Goal: Transaction & Acquisition: Book appointment/travel/reservation

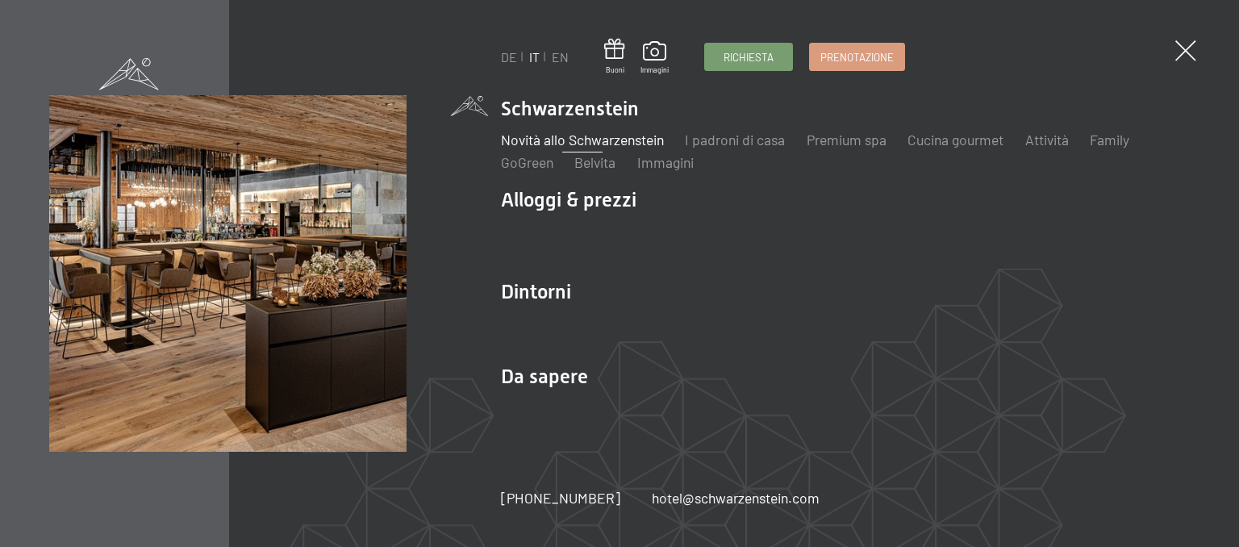
click at [588, 145] on link "Novità allo Schwarzenstein" at bounding box center [582, 140] width 163 height 18
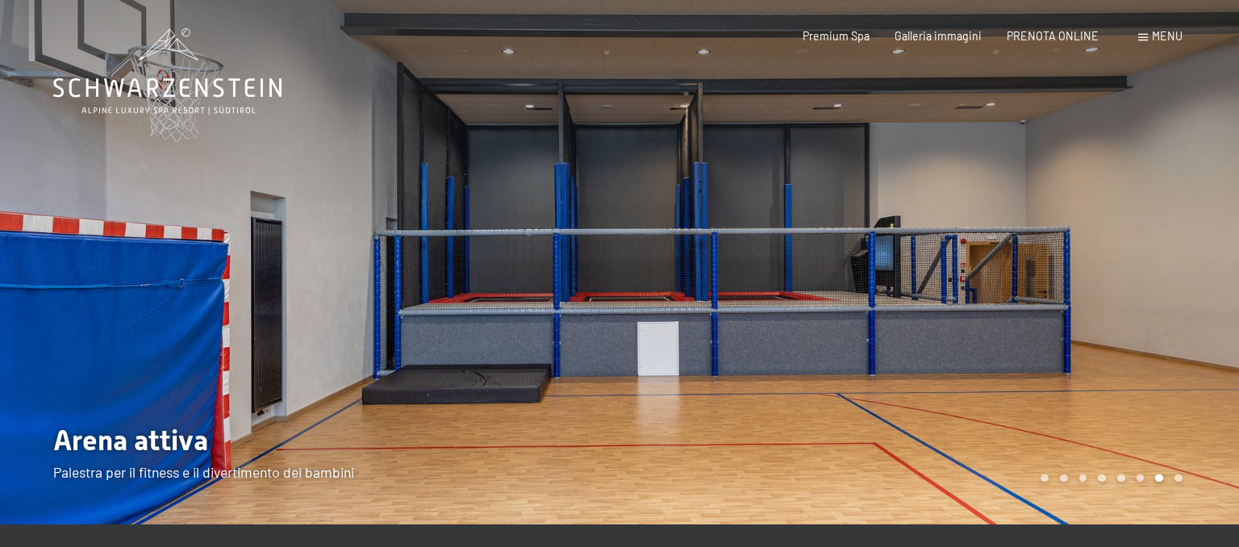
click at [815, 334] on div at bounding box center [930, 262] width 620 height 525
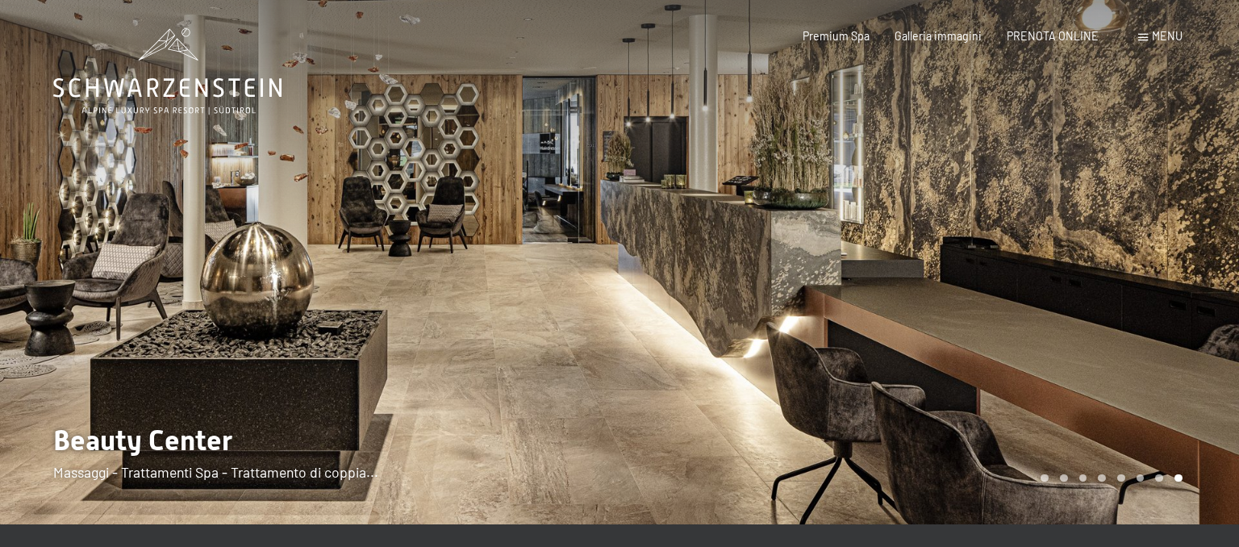
click at [161, 362] on div at bounding box center [310, 262] width 620 height 525
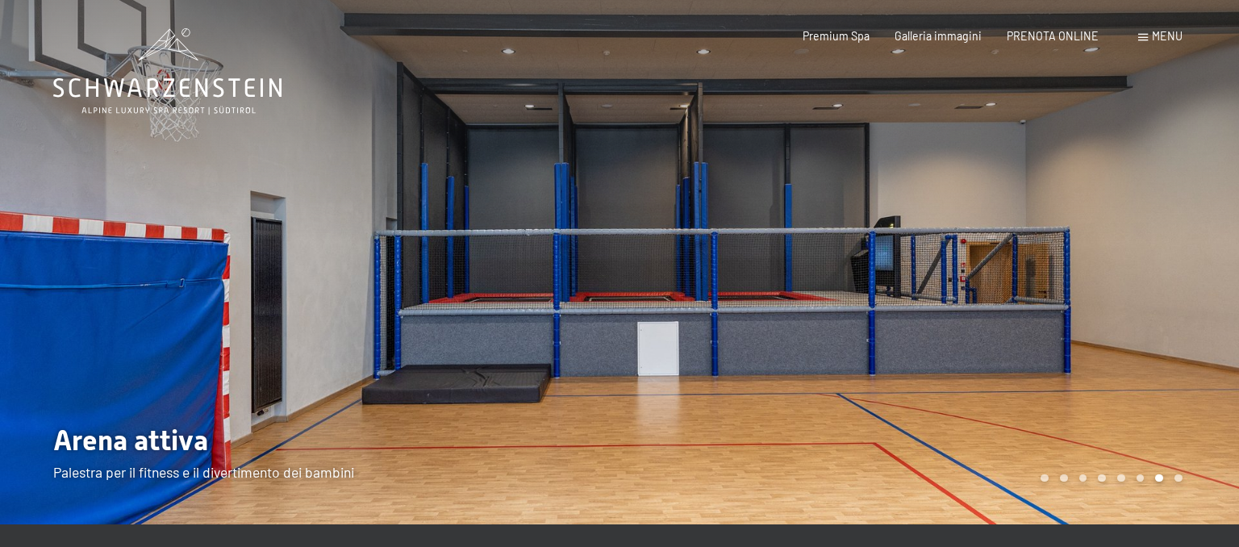
click at [1125, 331] on div at bounding box center [930, 262] width 620 height 525
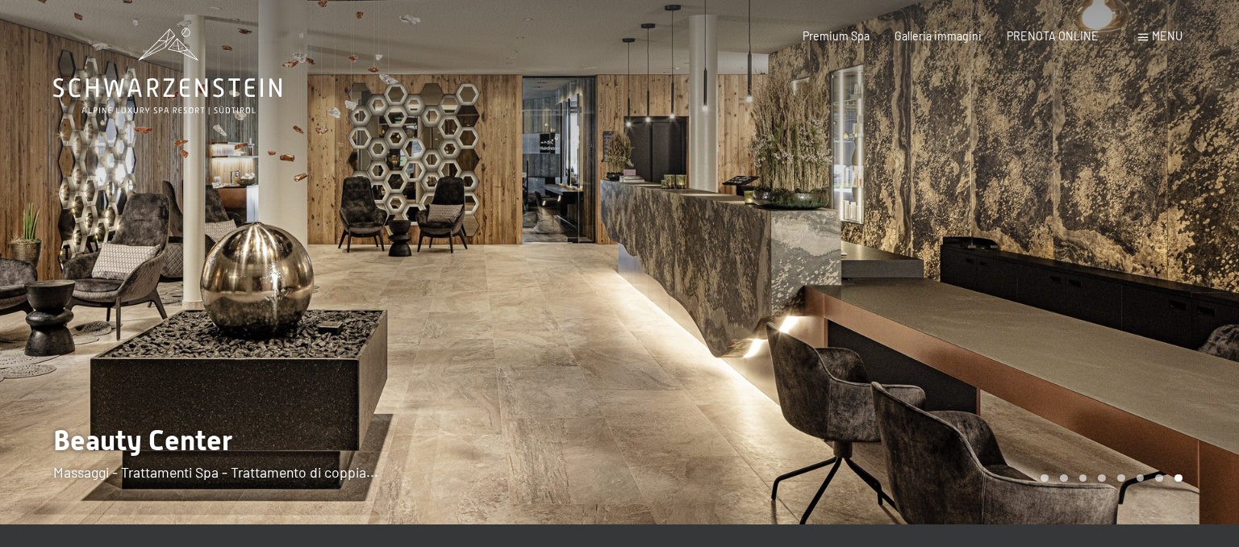
click at [1125, 331] on div at bounding box center [930, 262] width 620 height 525
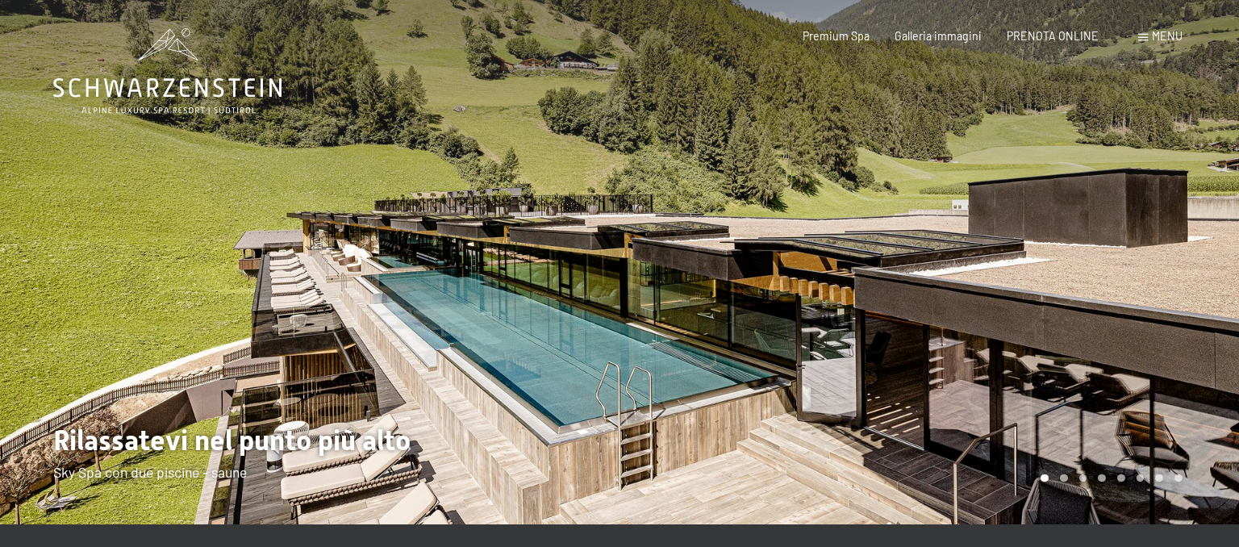
click at [1125, 331] on div at bounding box center [930, 262] width 620 height 525
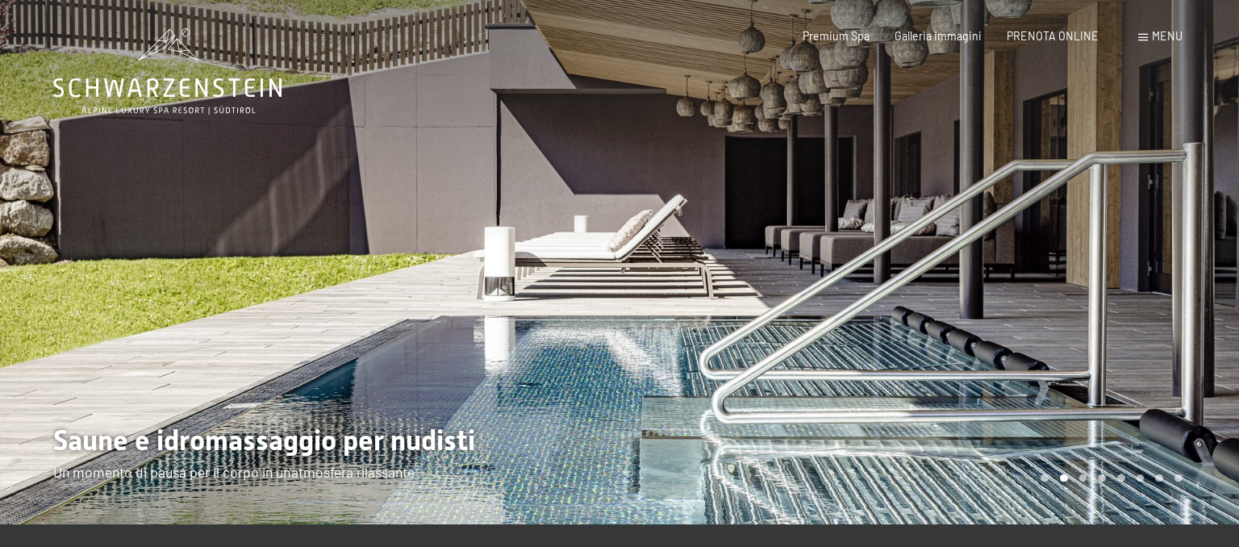
click at [918, 296] on div at bounding box center [930, 262] width 620 height 525
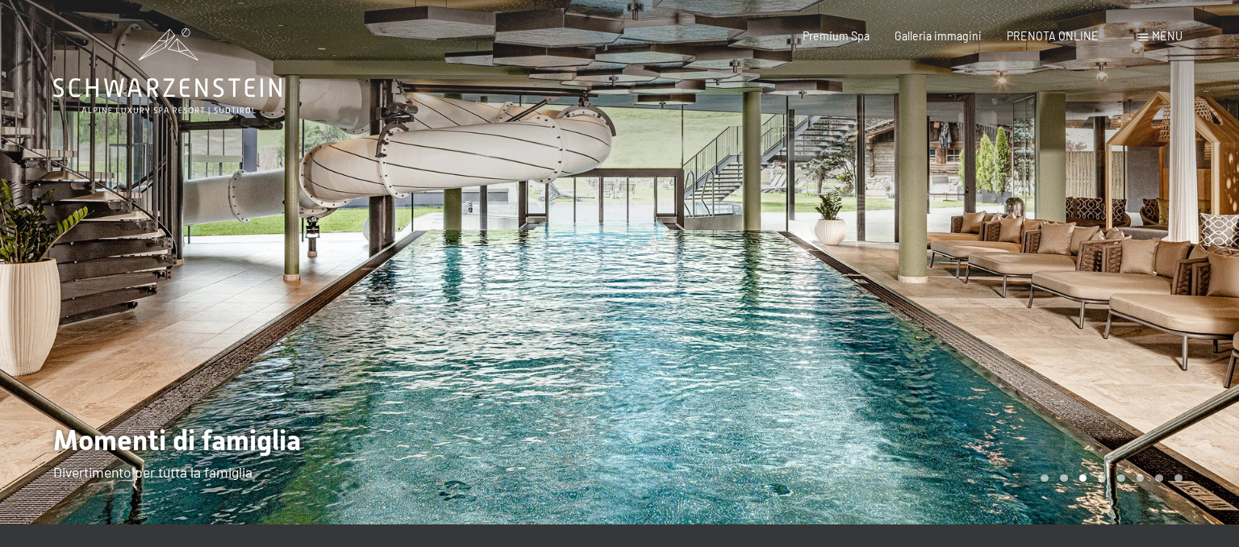
click at [918, 296] on div at bounding box center [930, 262] width 620 height 525
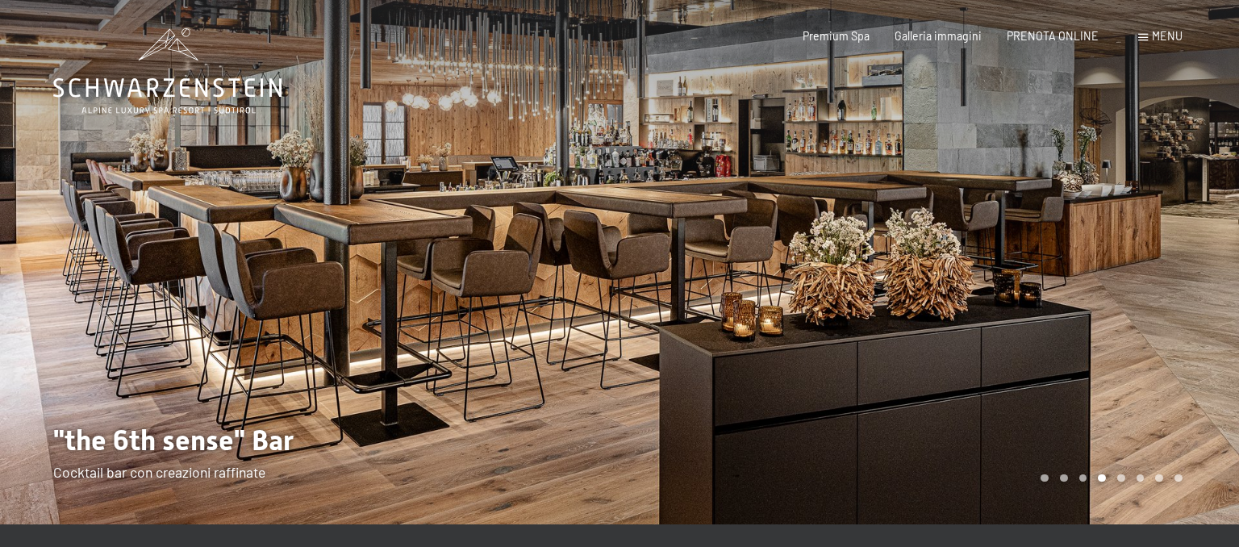
click at [918, 296] on div at bounding box center [930, 262] width 620 height 525
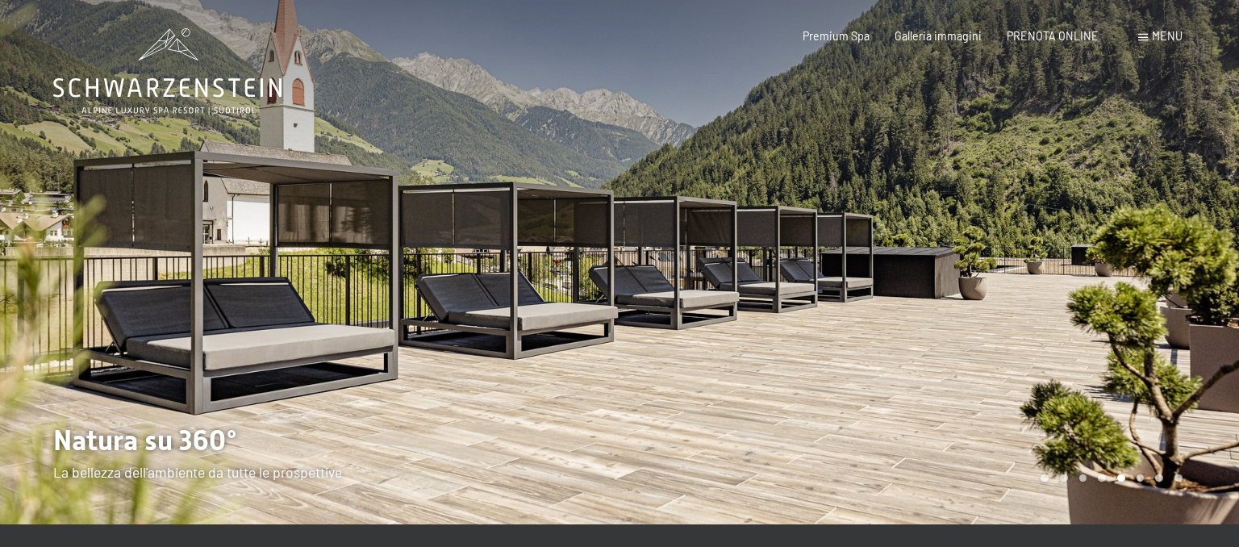
click at [1172, 44] on div "Prenotazione Richiesta Premium Spa Galleria immagini PRENOTA ONLINE Menu DE IT …" at bounding box center [967, 36] width 429 height 16
click at [1167, 42] on span "Menu" at bounding box center [1167, 36] width 31 height 14
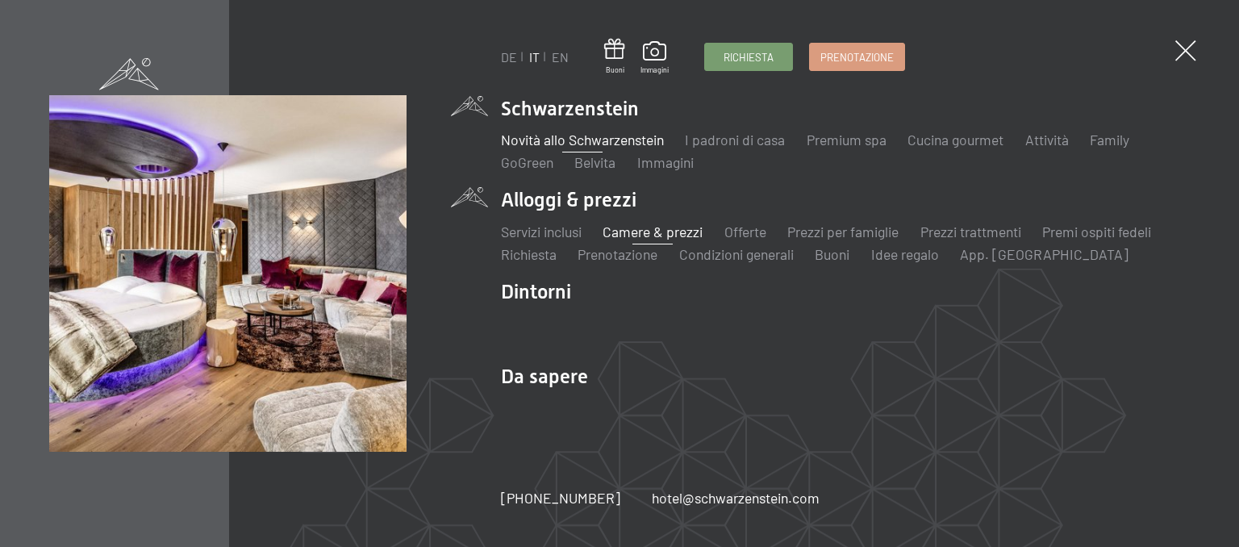
click at [630, 230] on link "Camere & prezzi" at bounding box center [653, 232] width 100 height 18
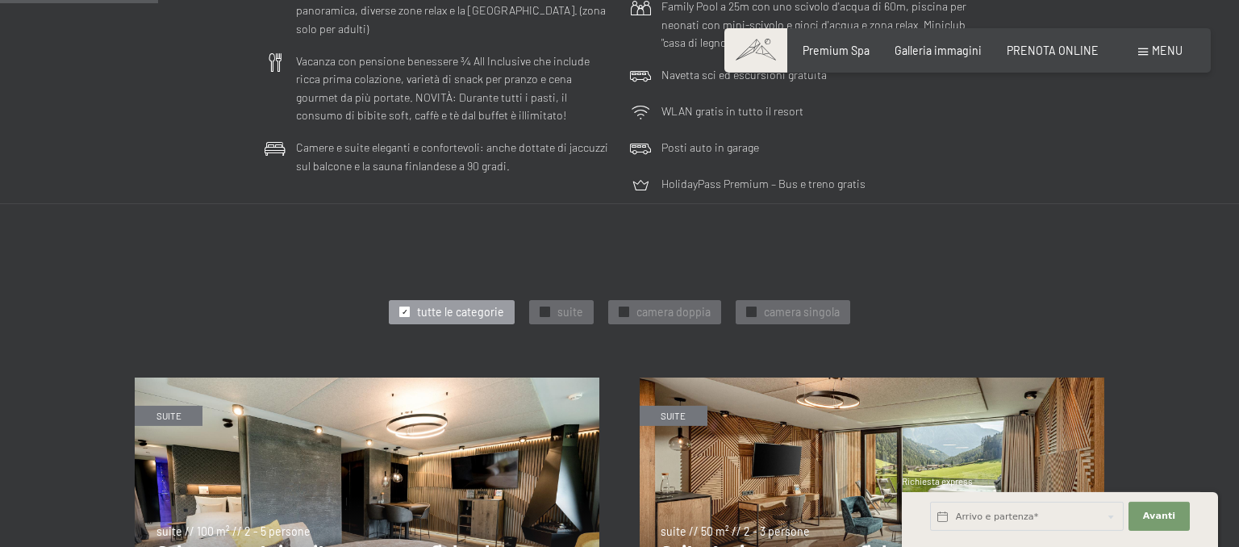
scroll to position [596, 0]
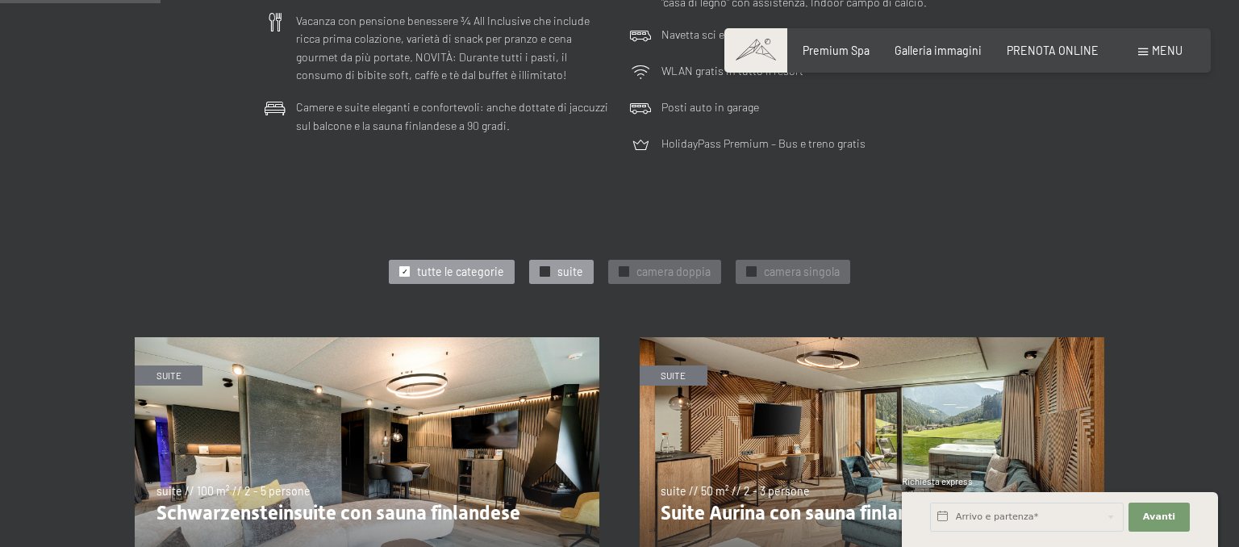
click at [547, 275] on span "✓" at bounding box center [545, 272] width 6 height 10
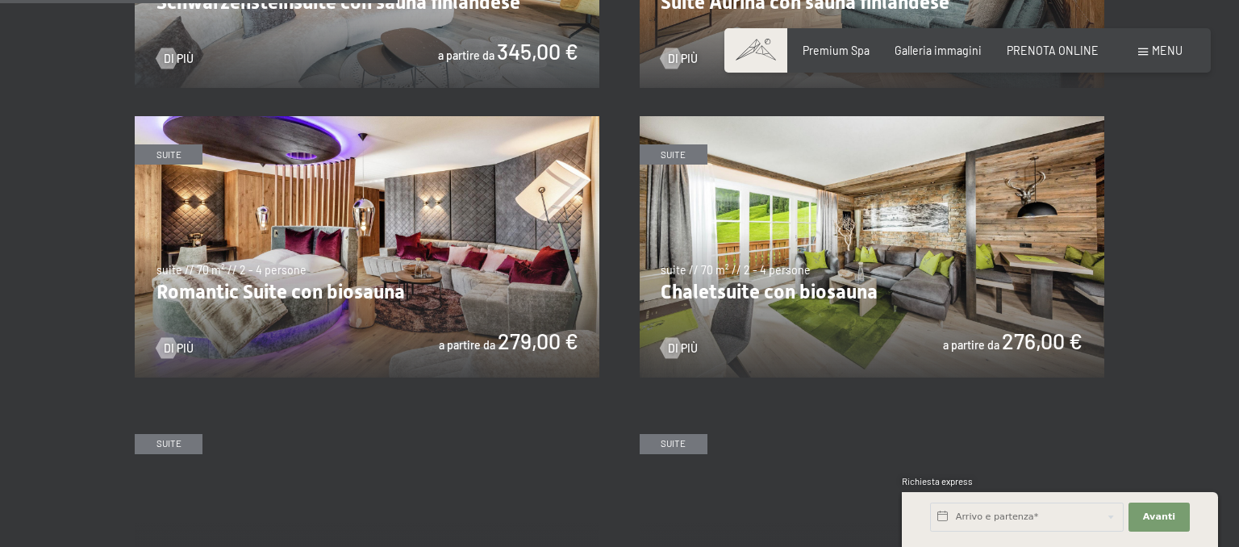
scroll to position [1448, 0]
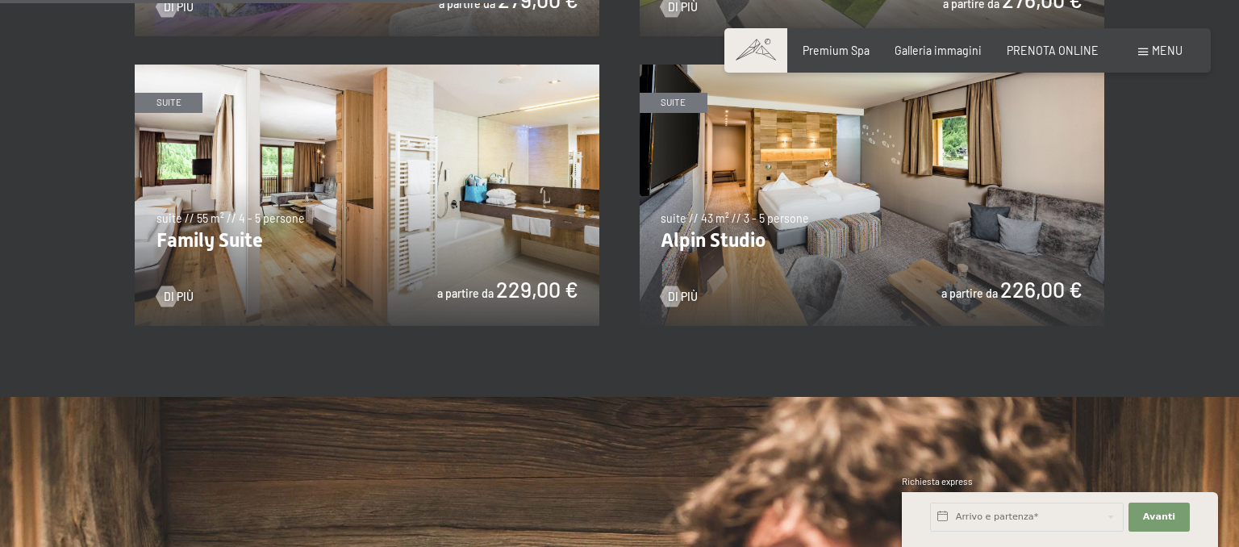
click at [385, 260] on img at bounding box center [367, 195] width 465 height 261
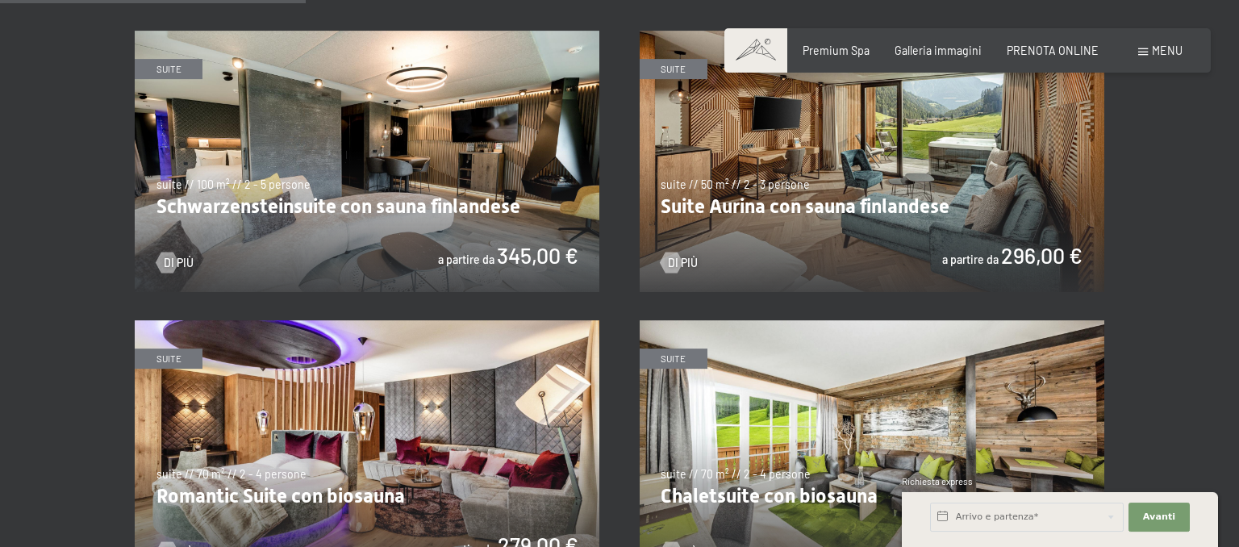
scroll to position [852, 0]
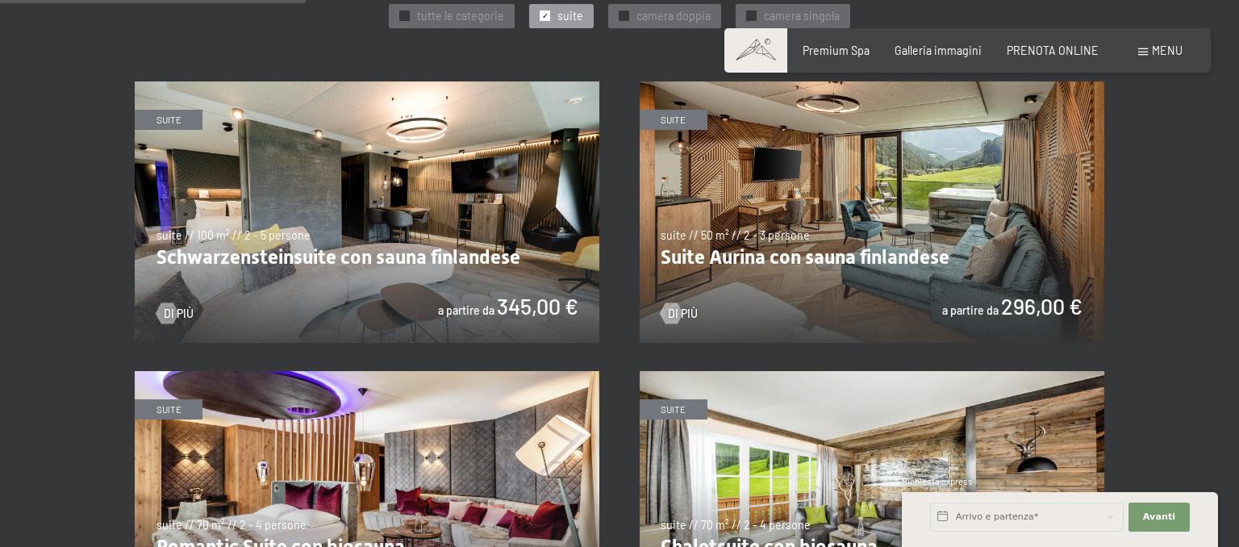
click at [299, 182] on img at bounding box center [367, 212] width 465 height 261
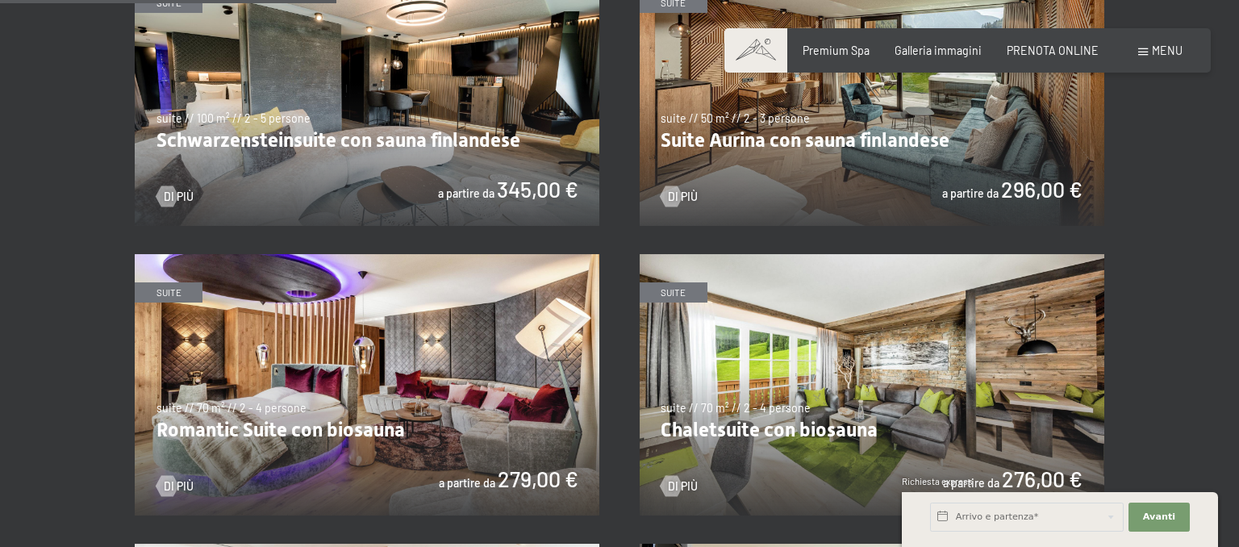
scroll to position [937, 0]
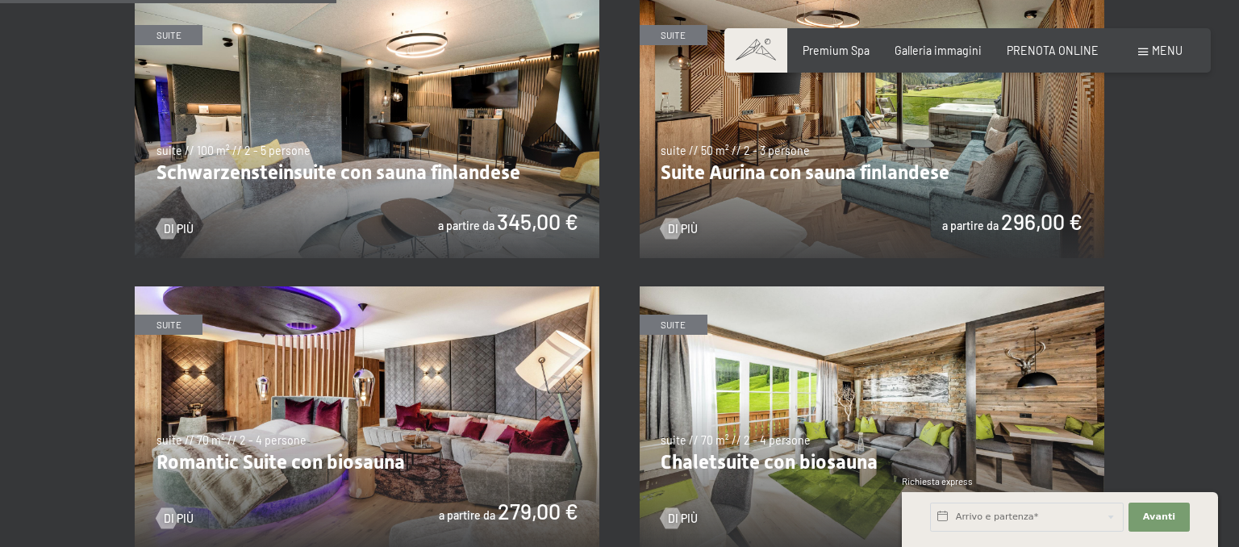
click at [479, 228] on img at bounding box center [367, 127] width 465 height 261
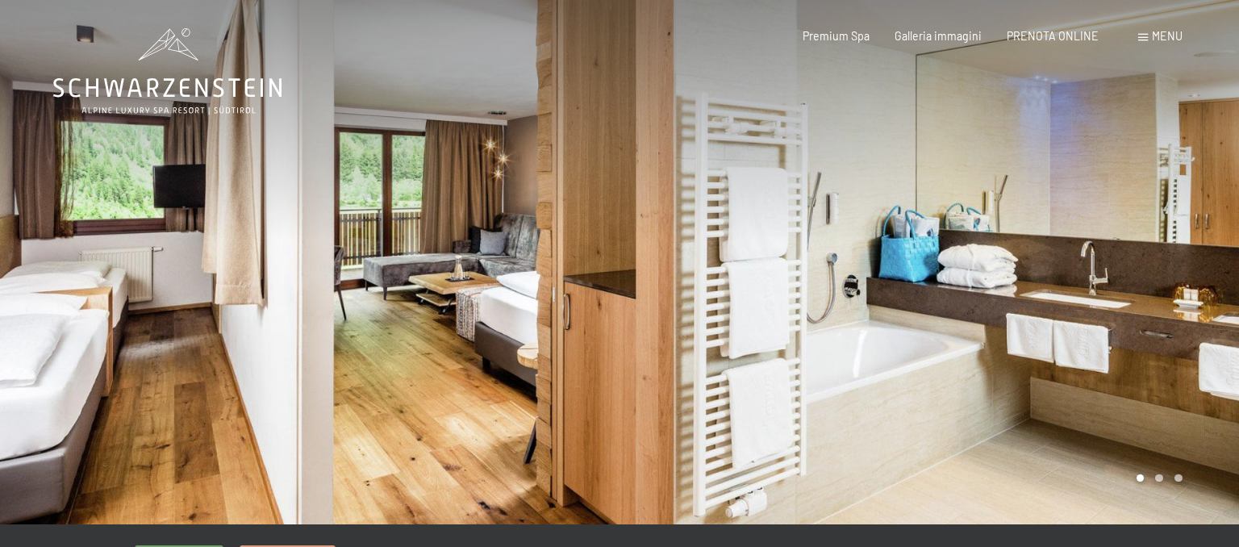
click at [1018, 326] on div at bounding box center [930, 262] width 620 height 525
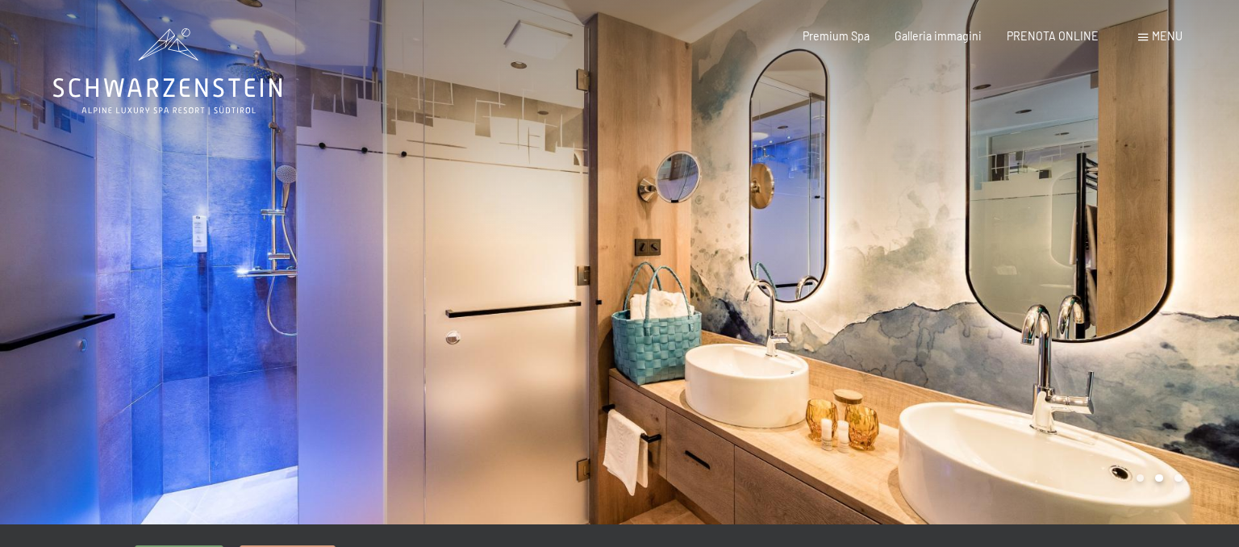
click at [1018, 326] on div at bounding box center [930, 262] width 620 height 525
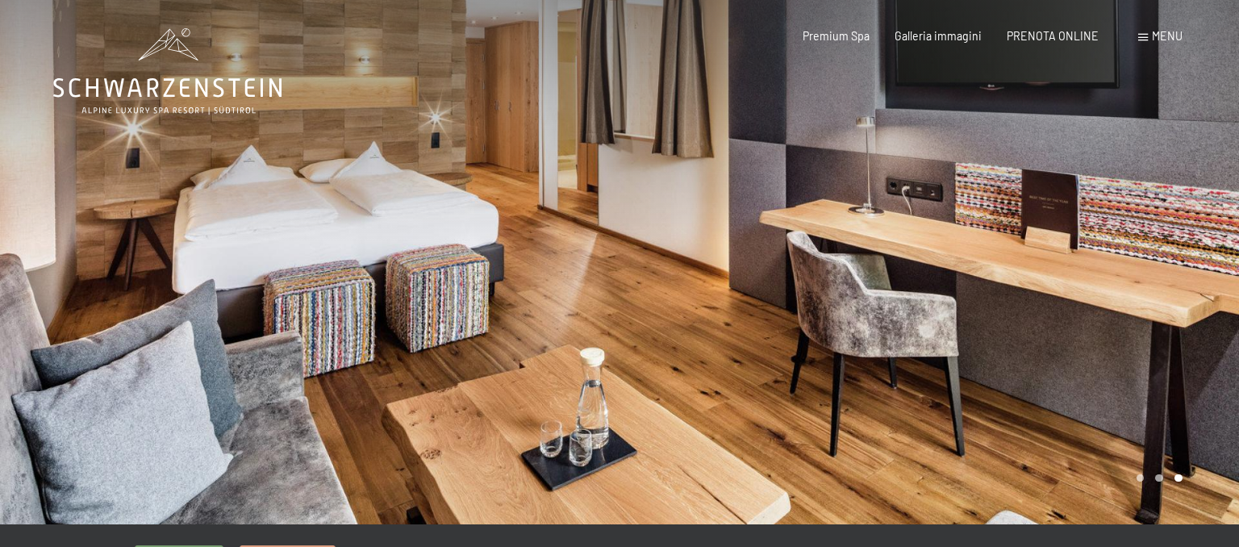
click at [1018, 326] on div at bounding box center [930, 262] width 620 height 525
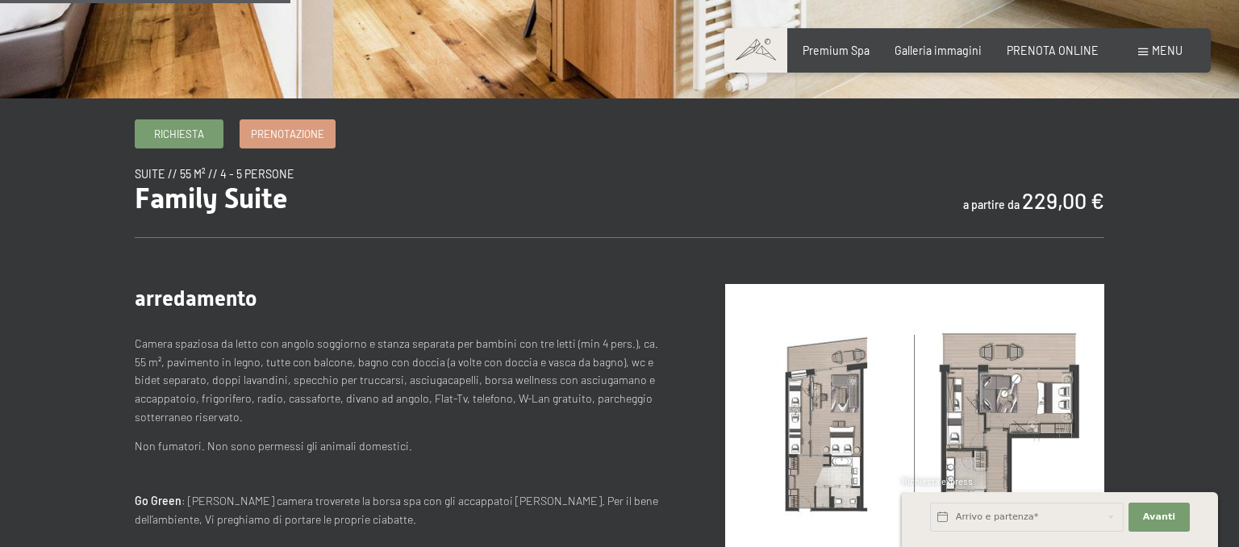
scroll to position [596, 0]
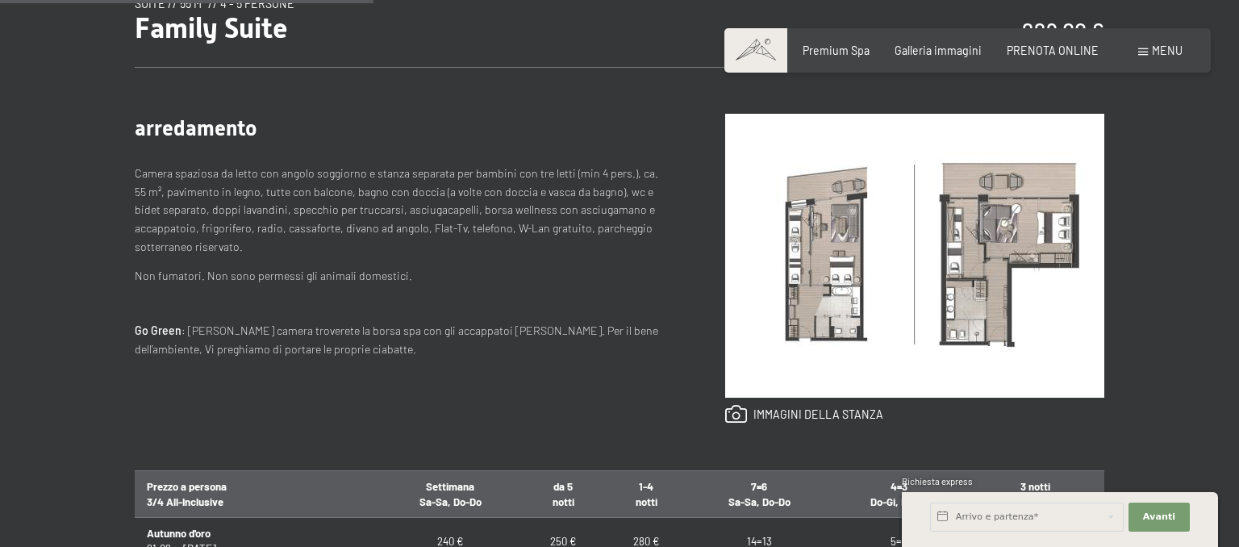
click at [855, 235] on img at bounding box center [914, 256] width 379 height 284
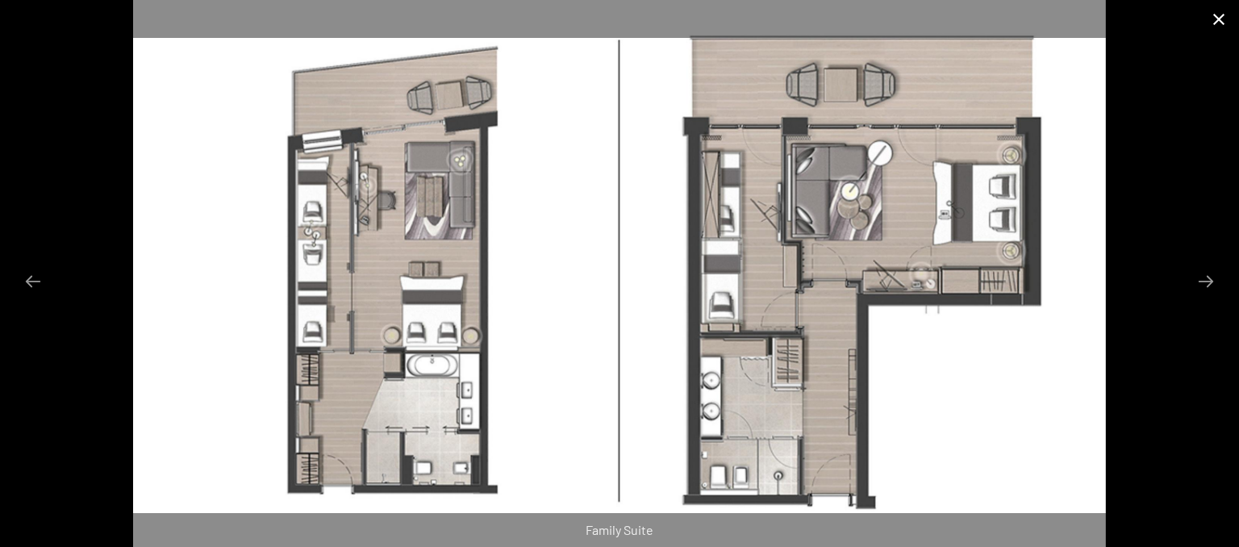
click at [1212, 15] on button "Close gallery" at bounding box center [1219, 19] width 40 height 38
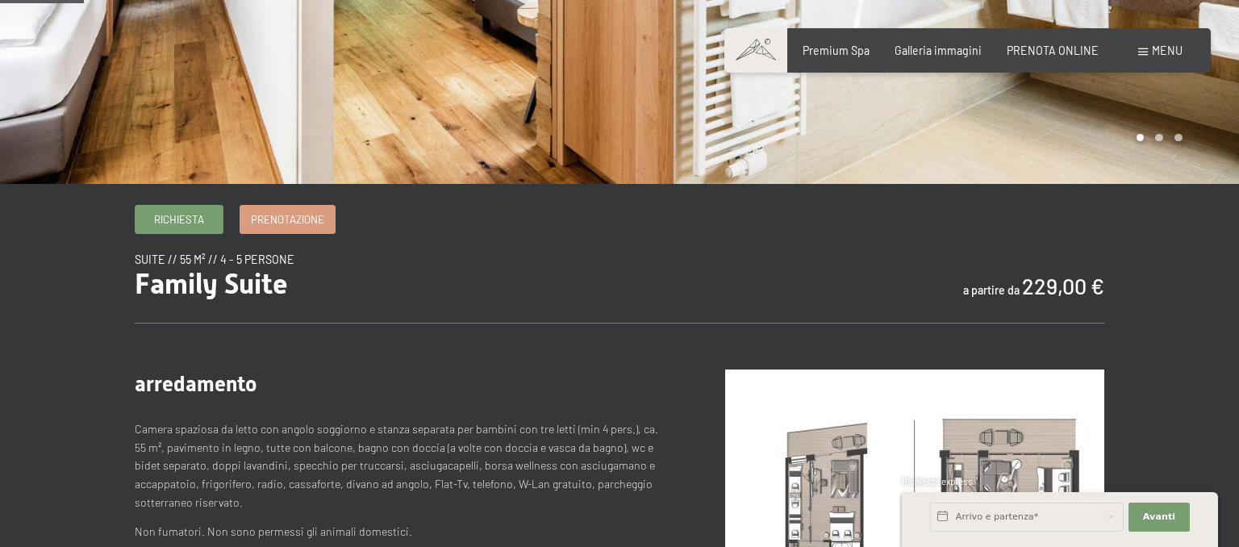
scroll to position [0, 0]
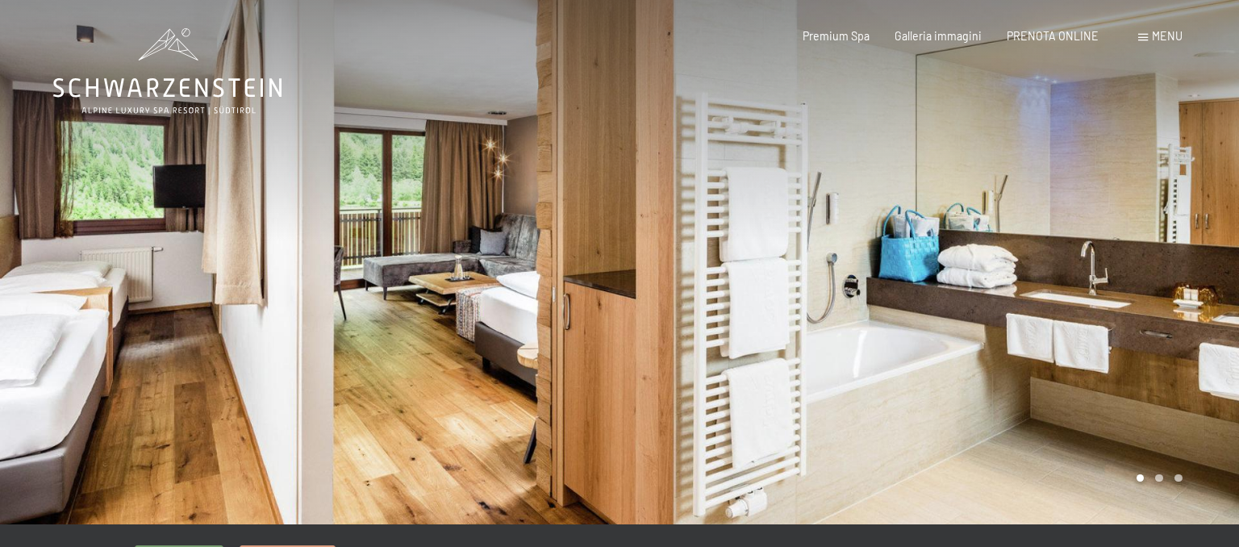
click at [261, 382] on div at bounding box center [310, 262] width 620 height 525
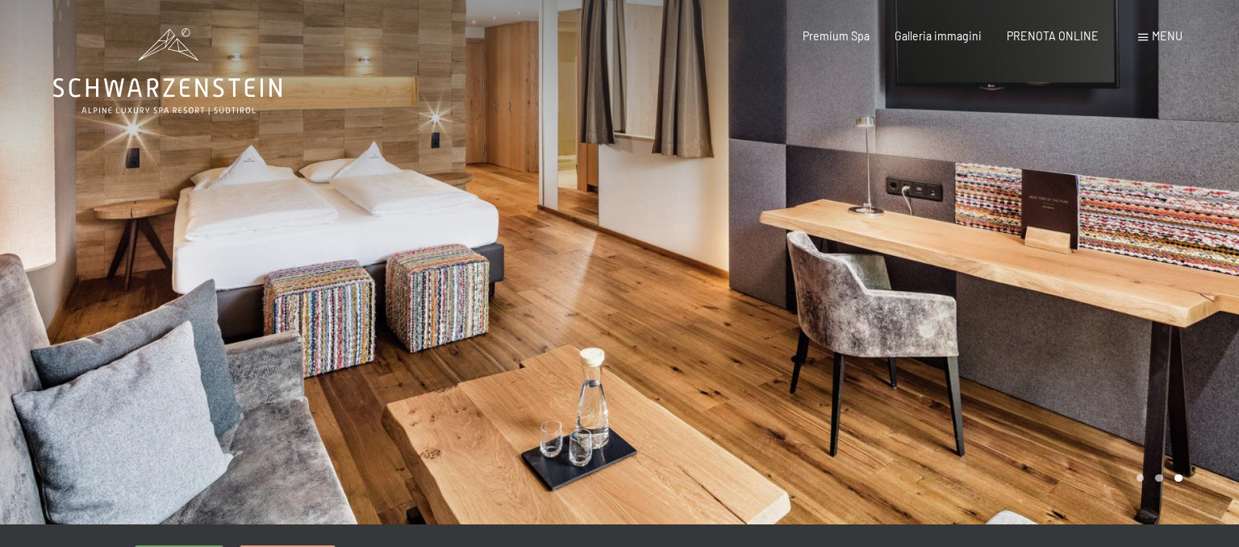
click at [922, 324] on div at bounding box center [930, 262] width 620 height 525
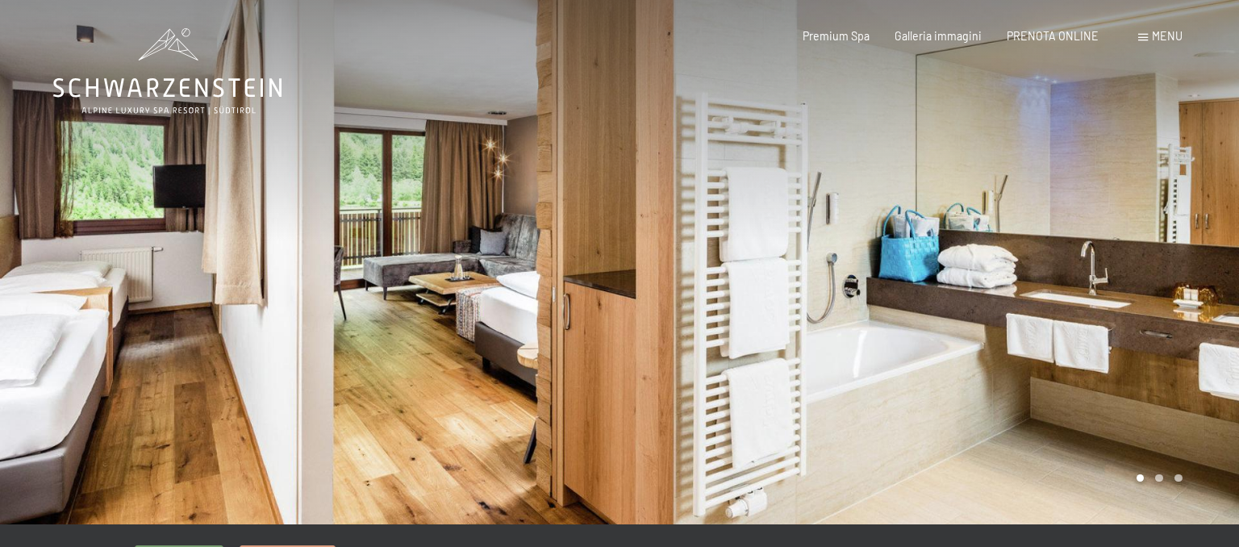
click at [917, 327] on div at bounding box center [930, 262] width 620 height 525
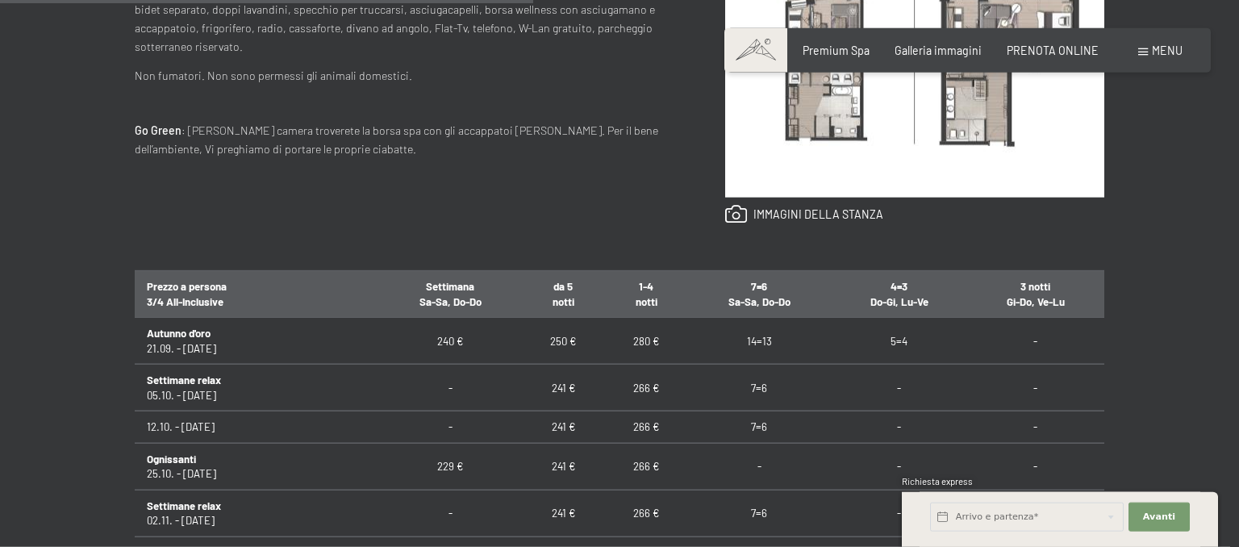
scroll to position [767, 0]
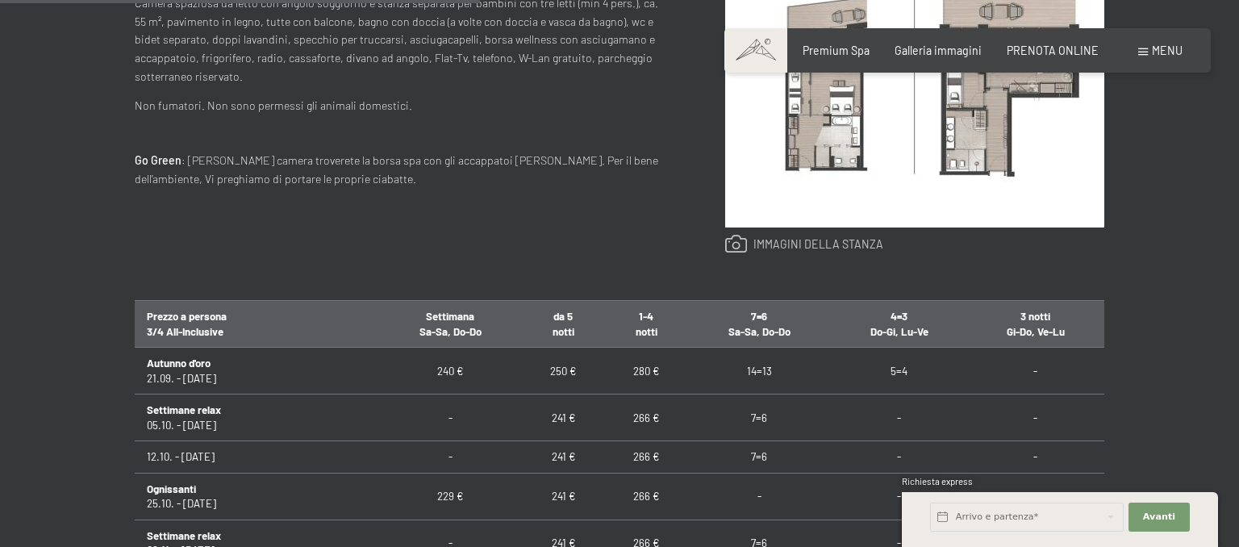
click at [796, 245] on link at bounding box center [804, 244] width 159 height 19
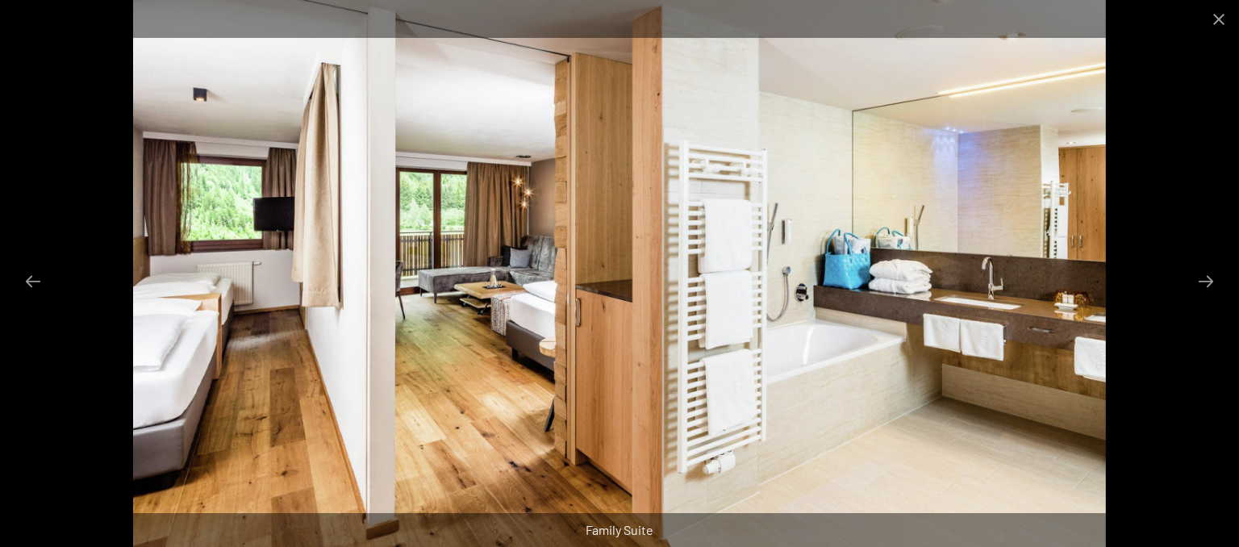
click at [864, 254] on img at bounding box center [619, 273] width 972 height 547
click at [1201, 279] on button "Next slide" at bounding box center [1206, 280] width 34 height 31
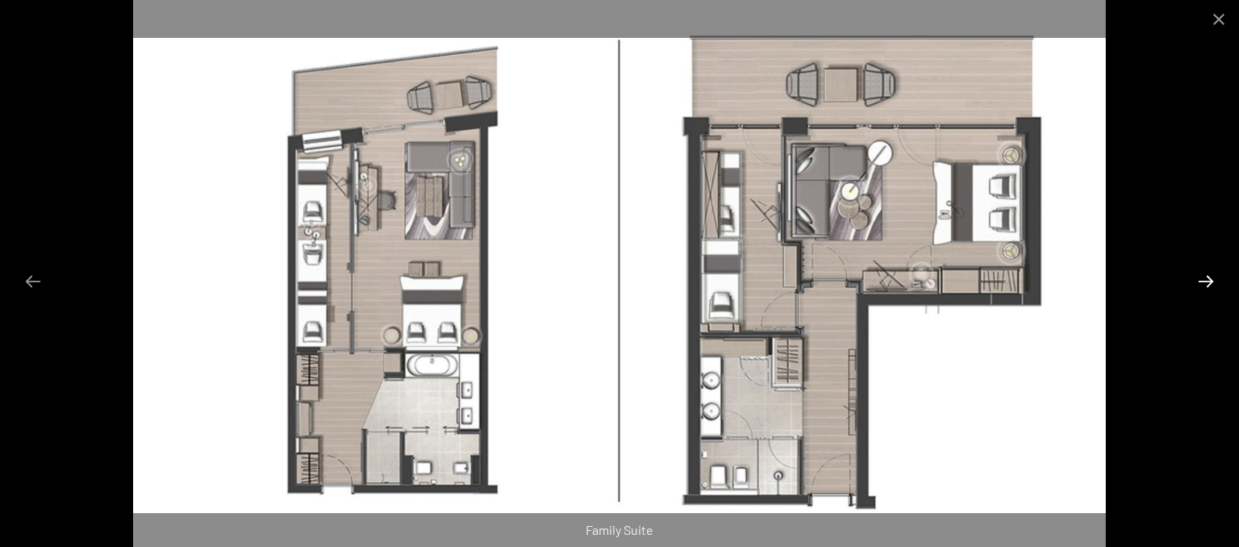
click at [1201, 279] on button "Next slide" at bounding box center [1206, 280] width 34 height 31
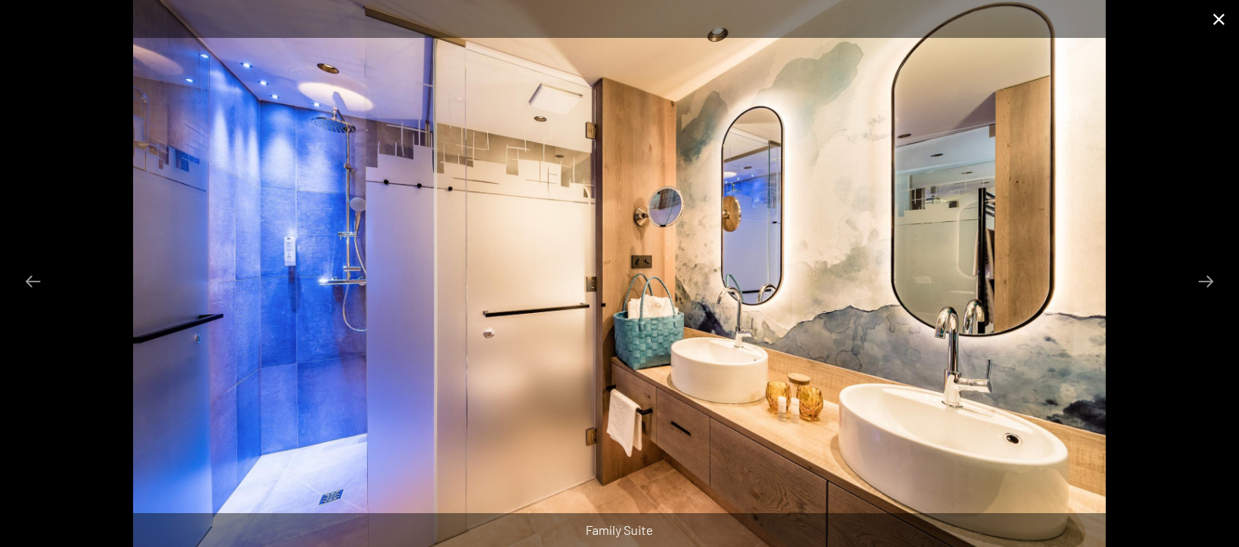
click at [1218, 24] on button "Close gallery" at bounding box center [1219, 19] width 40 height 38
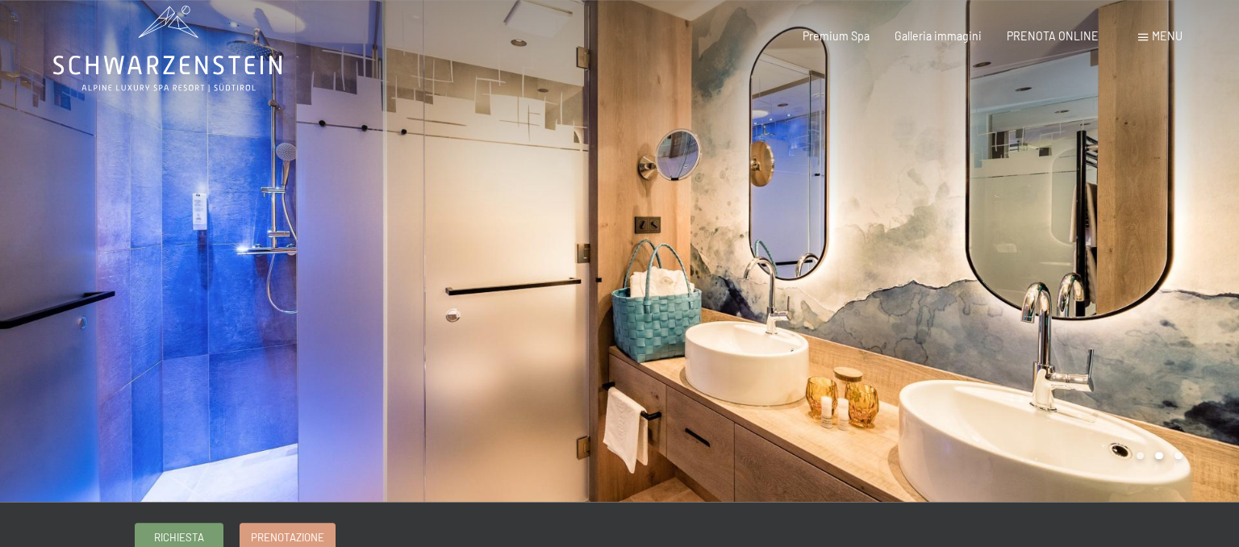
scroll to position [0, 0]
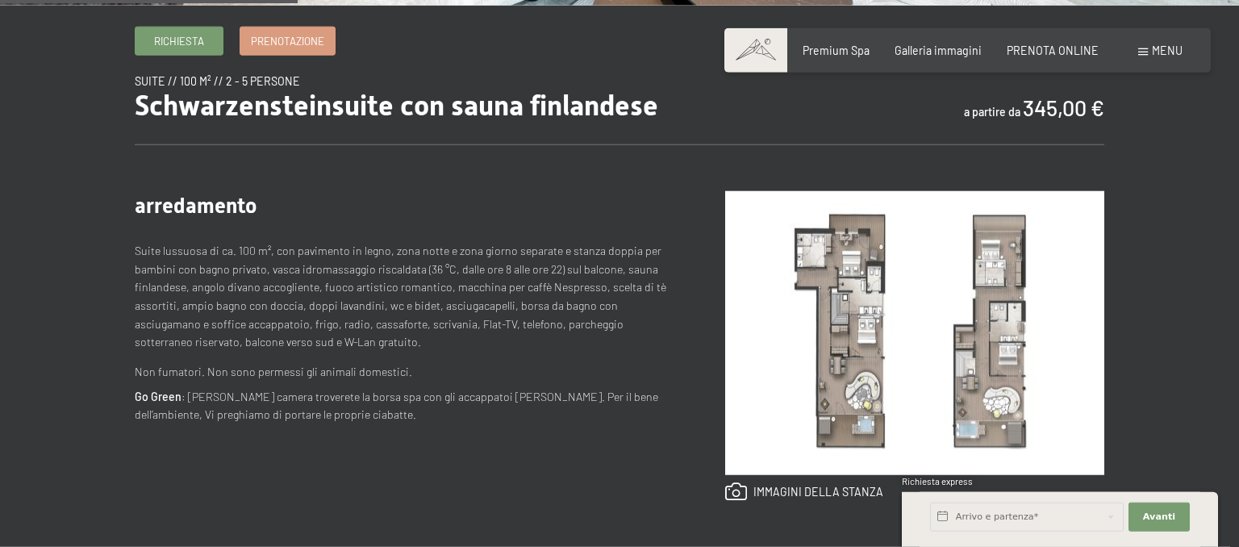
scroll to position [596, 0]
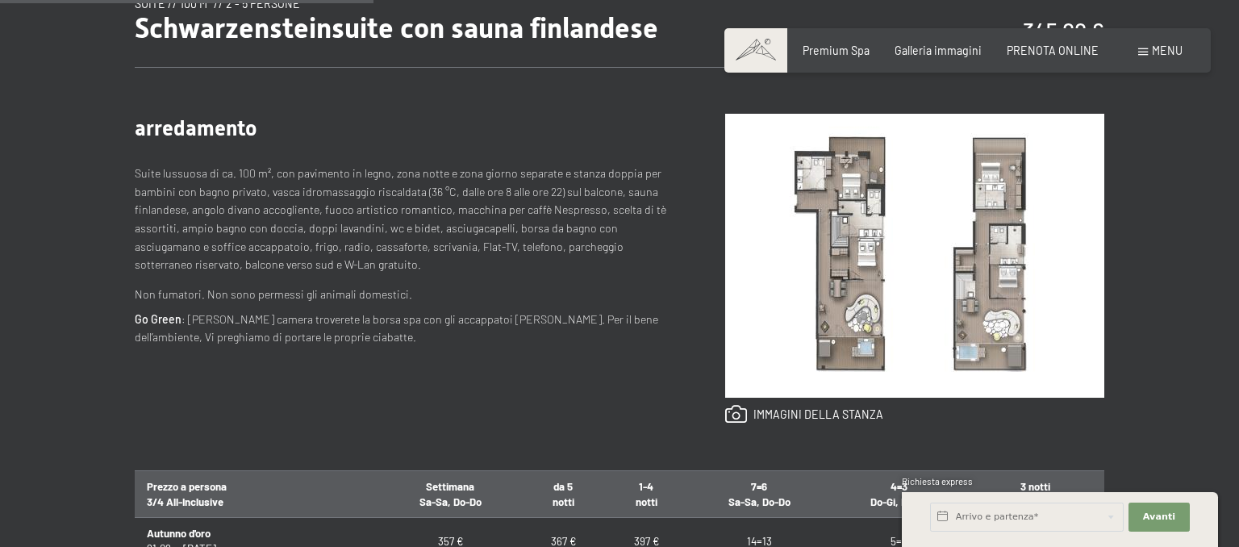
click at [825, 290] on img at bounding box center [914, 256] width 379 height 284
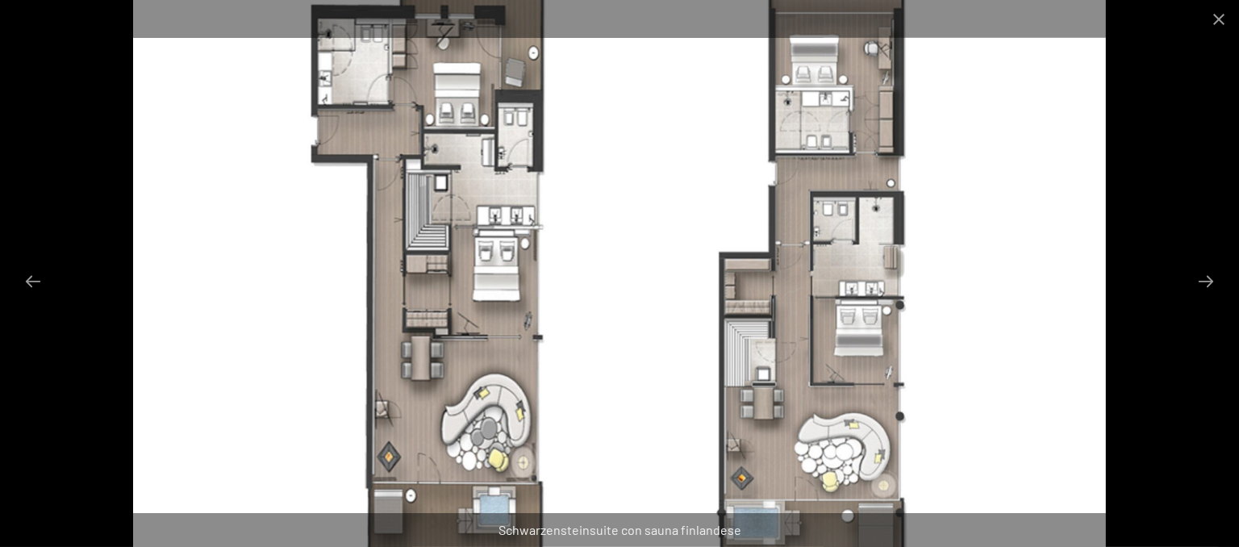
scroll to position [767, 0]
click at [1218, 23] on button "Close gallery" at bounding box center [1219, 19] width 40 height 38
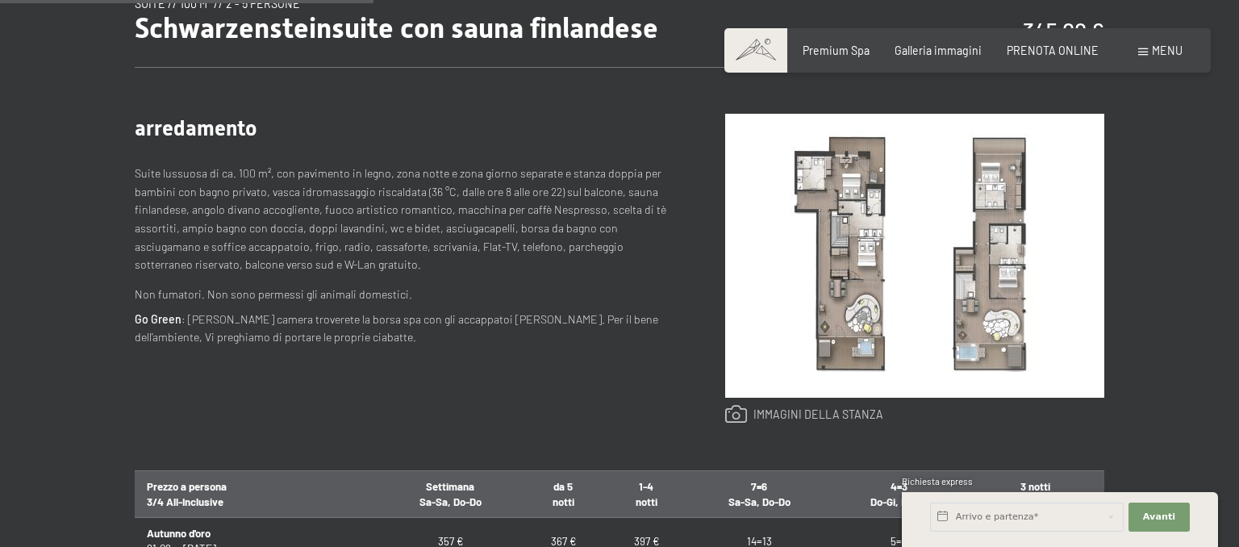
click at [755, 415] on link at bounding box center [804, 414] width 159 height 19
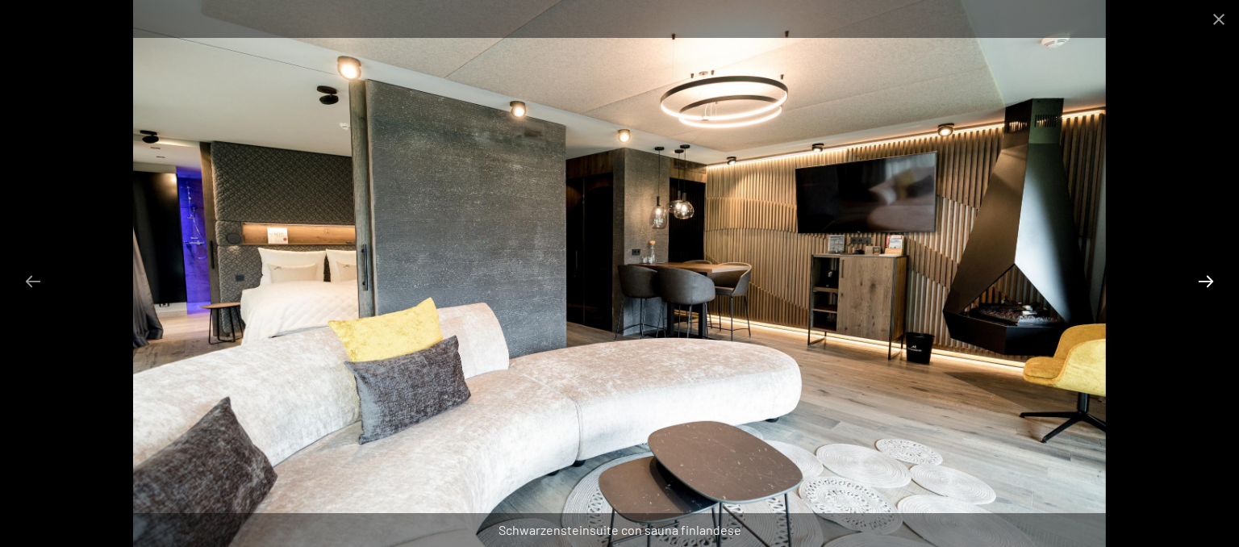
click at [1202, 278] on button "Next slide" at bounding box center [1206, 280] width 34 height 31
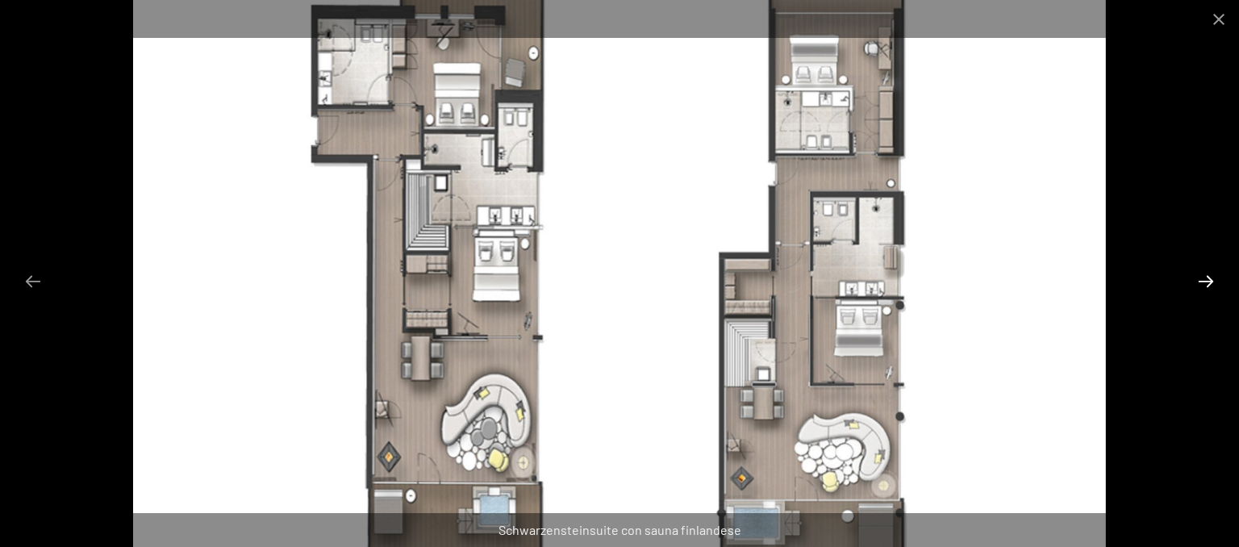
click at [1202, 278] on button "Next slide" at bounding box center [1206, 280] width 34 height 31
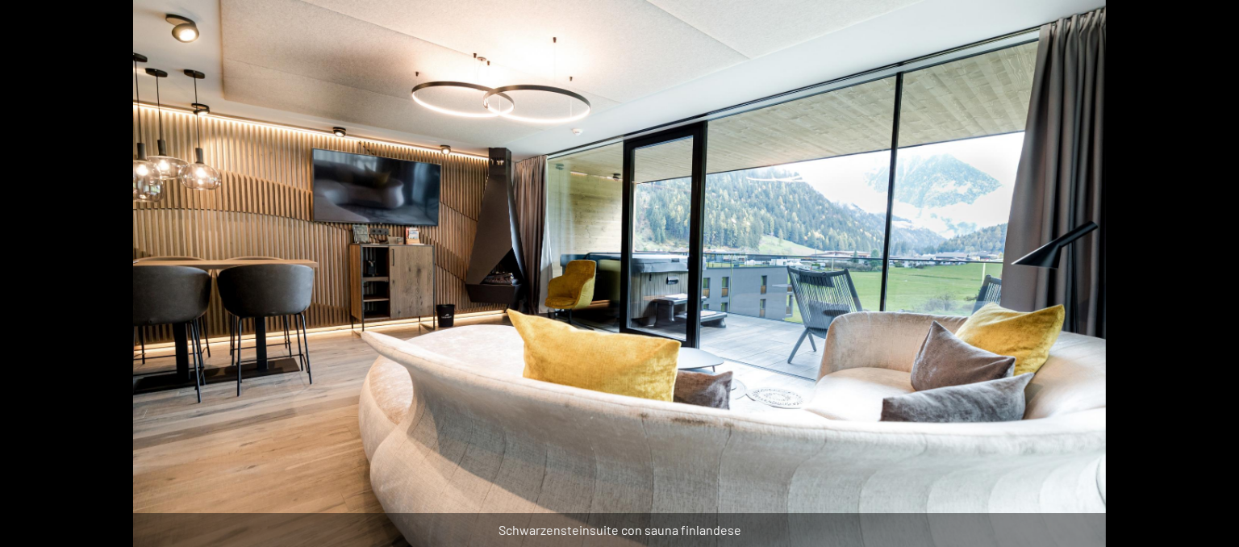
click at [1202, 278] on button "Next slide" at bounding box center [1214, 280] width 34 height 31
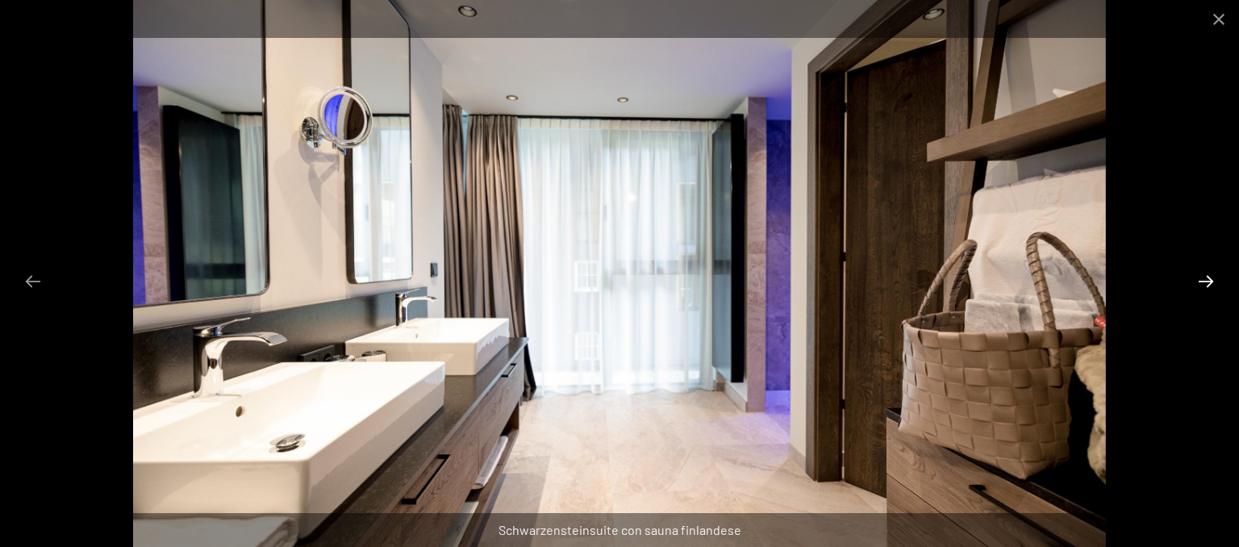
click at [1202, 278] on button "Next slide" at bounding box center [1206, 280] width 34 height 31
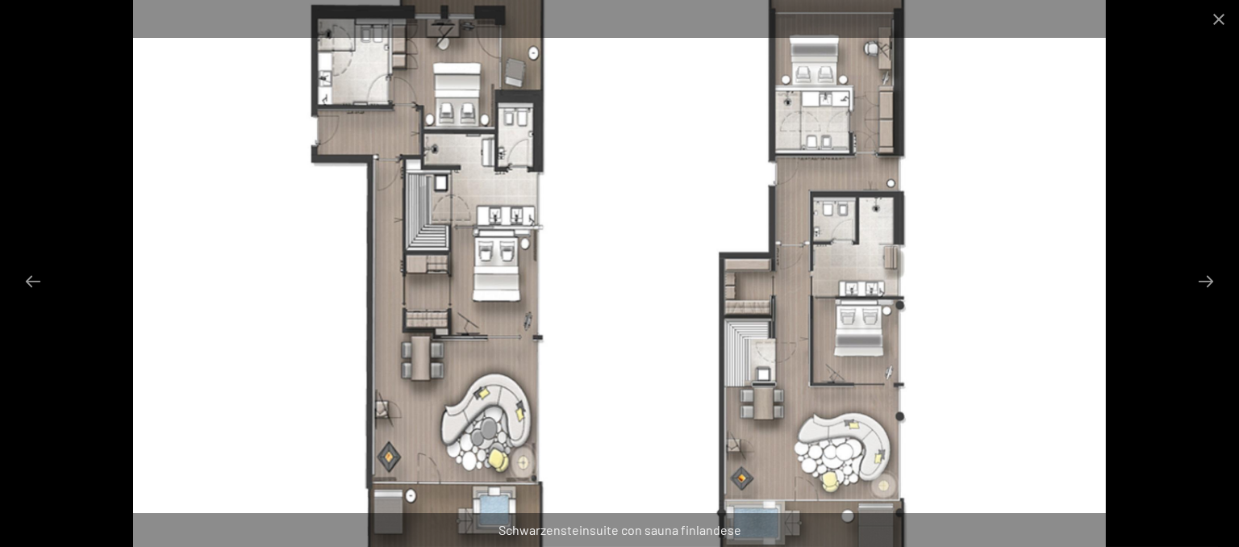
scroll to position [767, 0]
click at [1222, 16] on button "Close gallery" at bounding box center [1219, 19] width 40 height 38
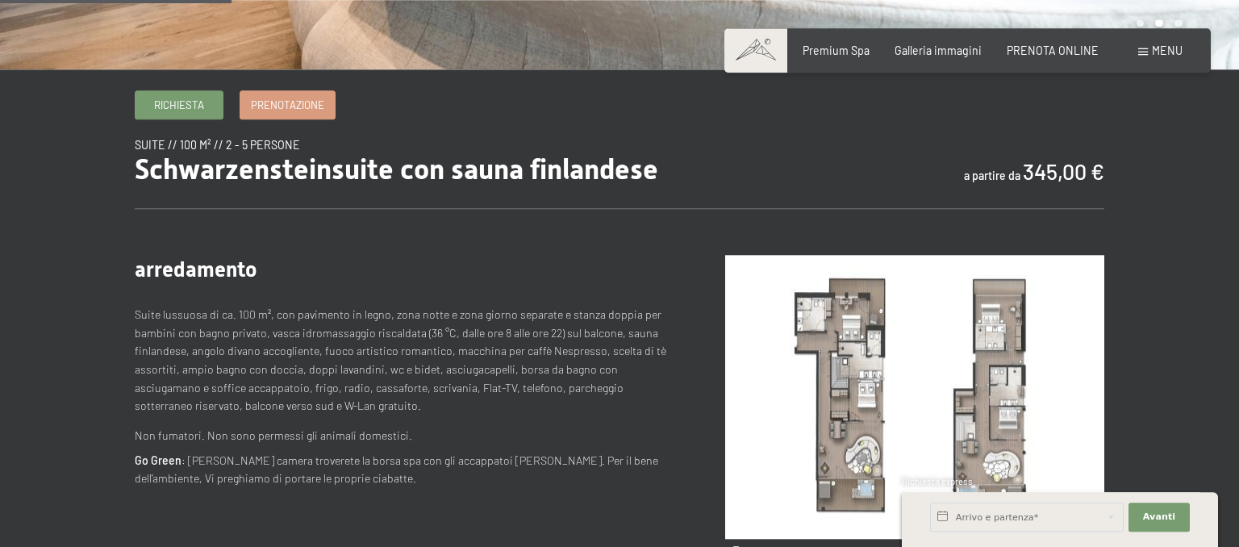
scroll to position [341, 0]
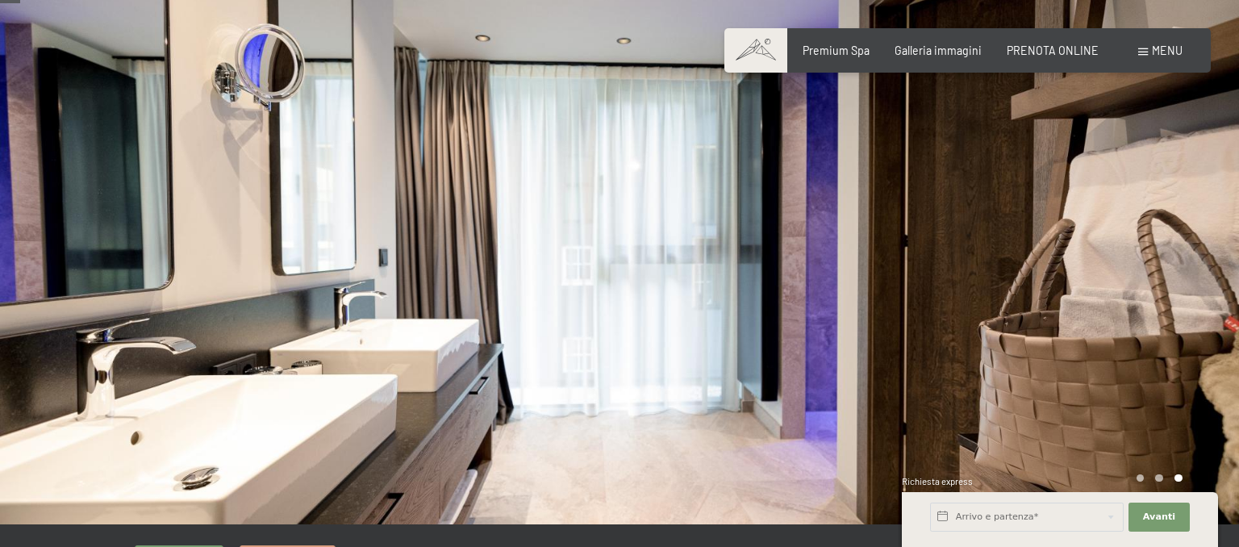
scroll to position [255, 0]
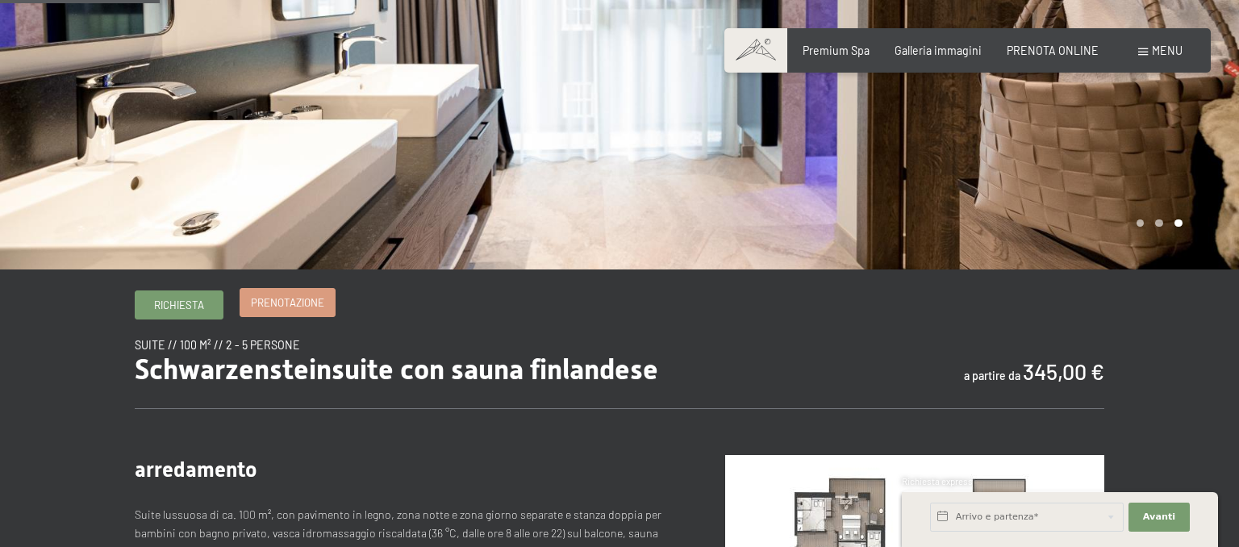
click at [310, 303] on span "Prenotazione" at bounding box center [287, 302] width 73 height 15
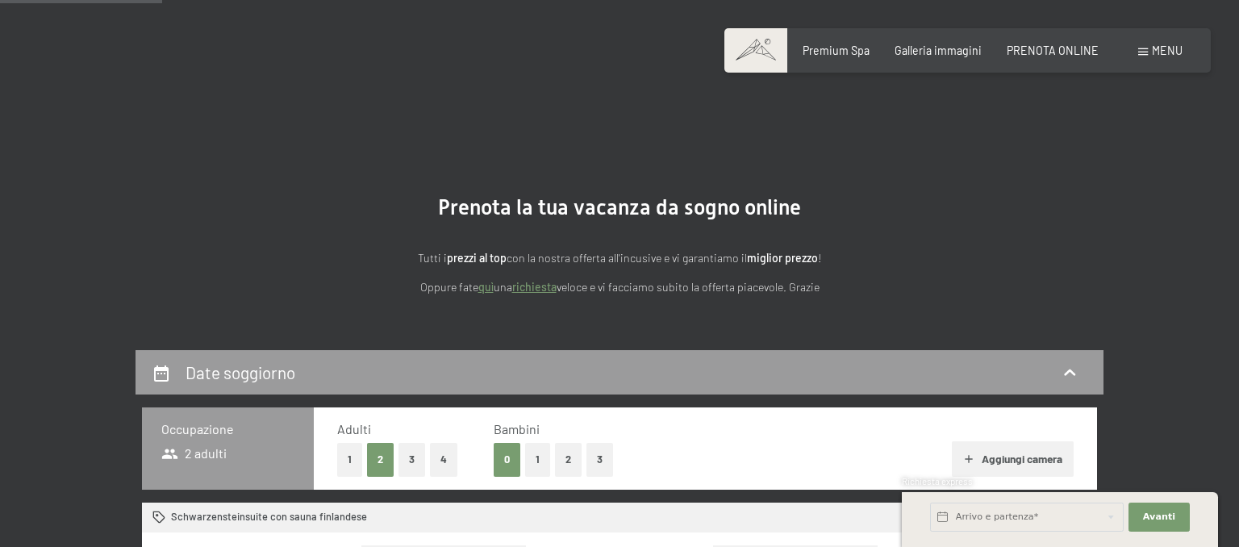
scroll to position [255, 0]
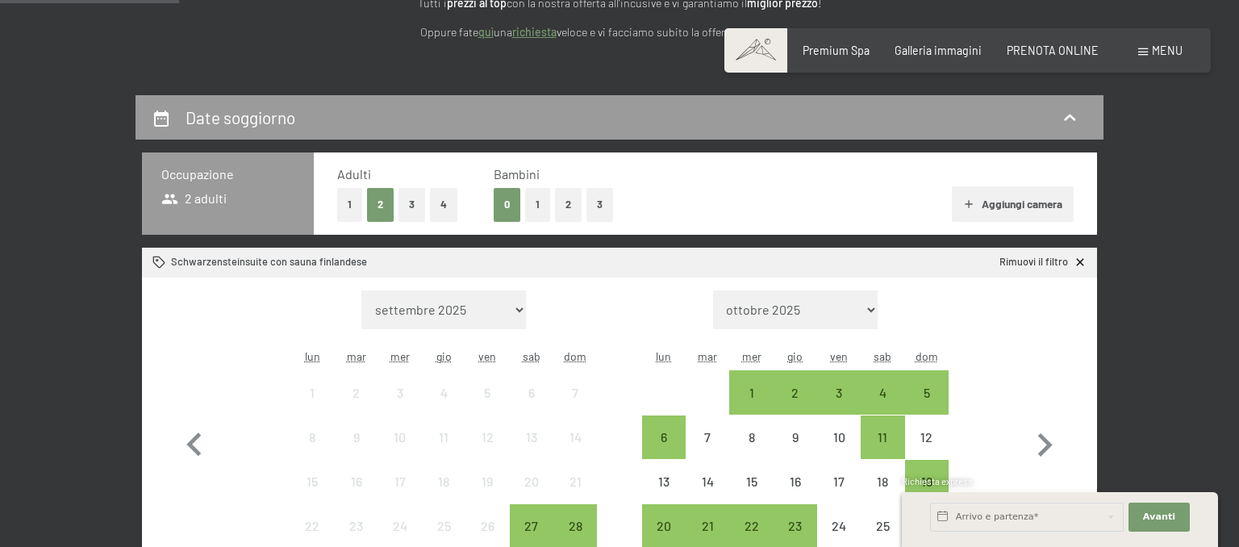
click at [569, 211] on button "2" at bounding box center [568, 204] width 27 height 33
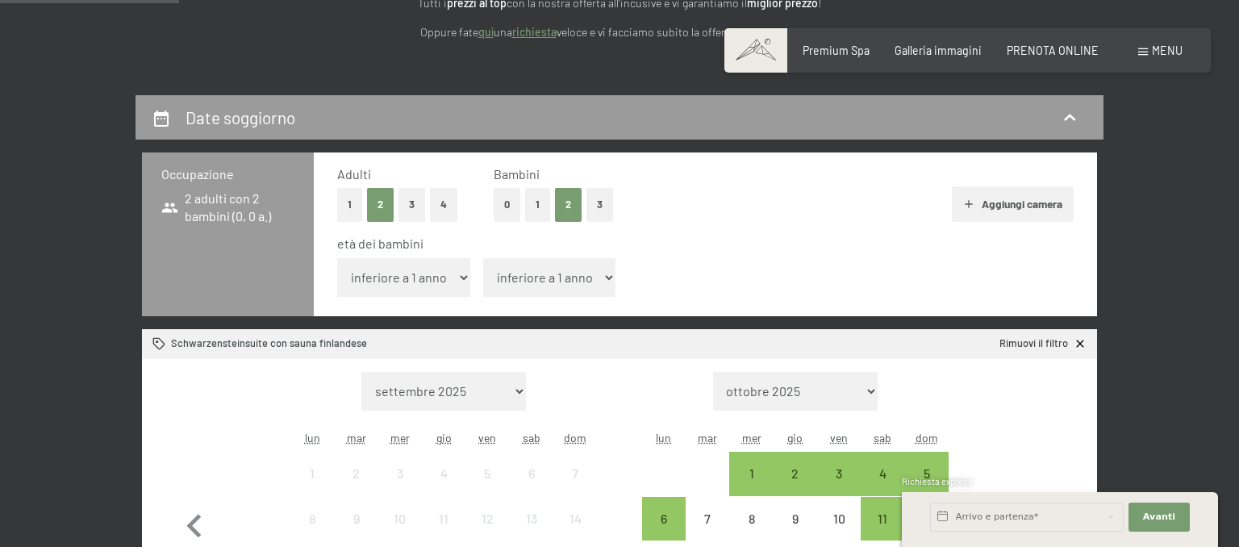
click at [337, 258] on select "inferiore a 1 anno 1 anno 2 anni 3 anni 4 anni 5 anni 6 anni 7 anni 8 anni 9 an…" at bounding box center [403, 277] width 133 height 39
click at [707, 231] on div "Adulti 1 2 3 4 Bambini 0 1 2 3 Aggiungi camera età dei bambini inferiore a 1 an…" at bounding box center [706, 235] width 784 height 164
click at [508, 210] on button "0" at bounding box center [507, 204] width 27 height 33
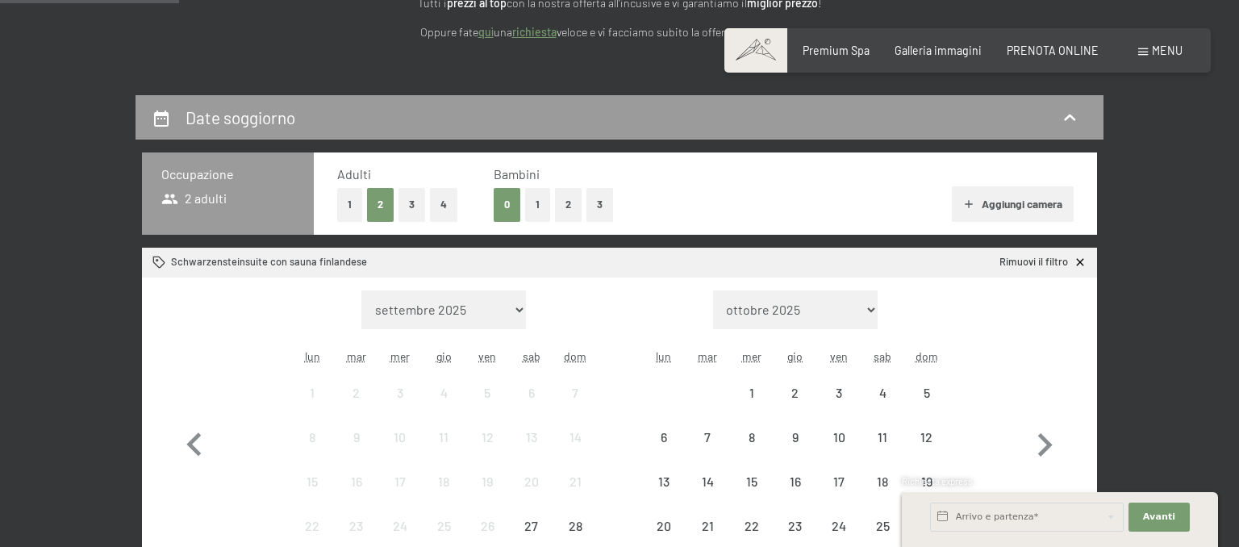
click at [445, 214] on button "4" at bounding box center [443, 204] width 27 height 33
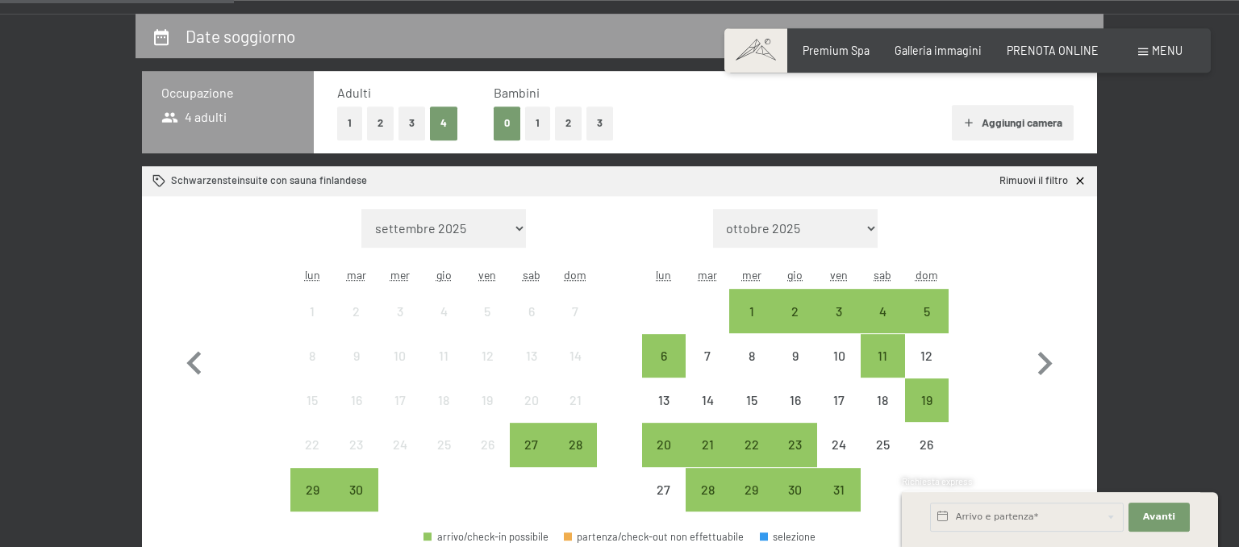
scroll to position [341, 0]
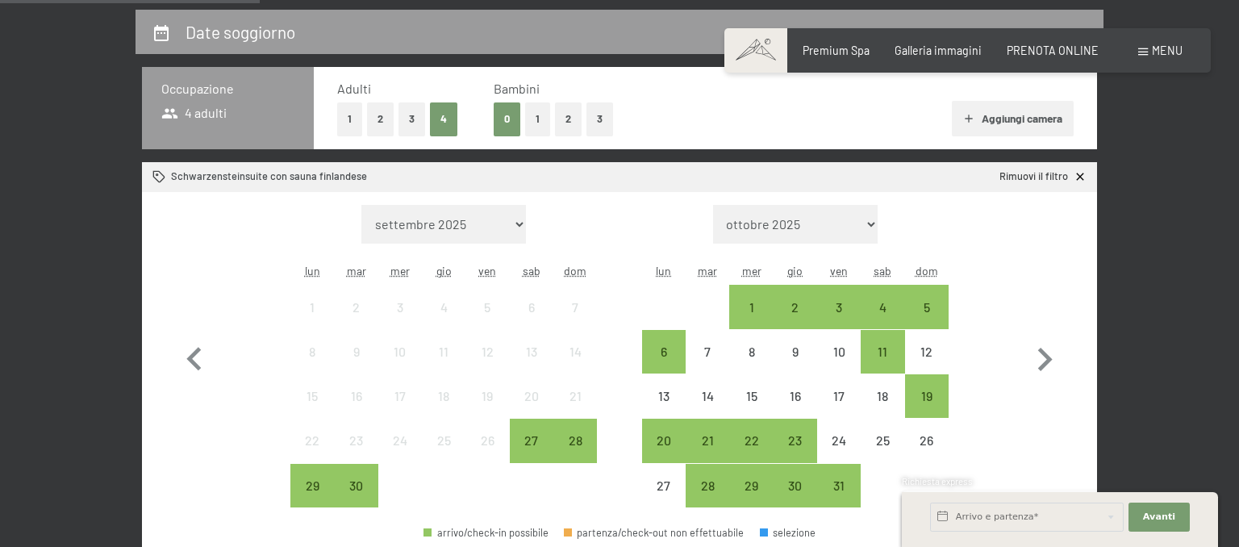
click at [362, 205] on select "settembre 2025 ottobre 2025 novembre 2025 dicembre 2025 gennaio 2026 febbraio 2…" at bounding box center [444, 224] width 165 height 39
select select "2026-07-01"
select select "2026-08-01"
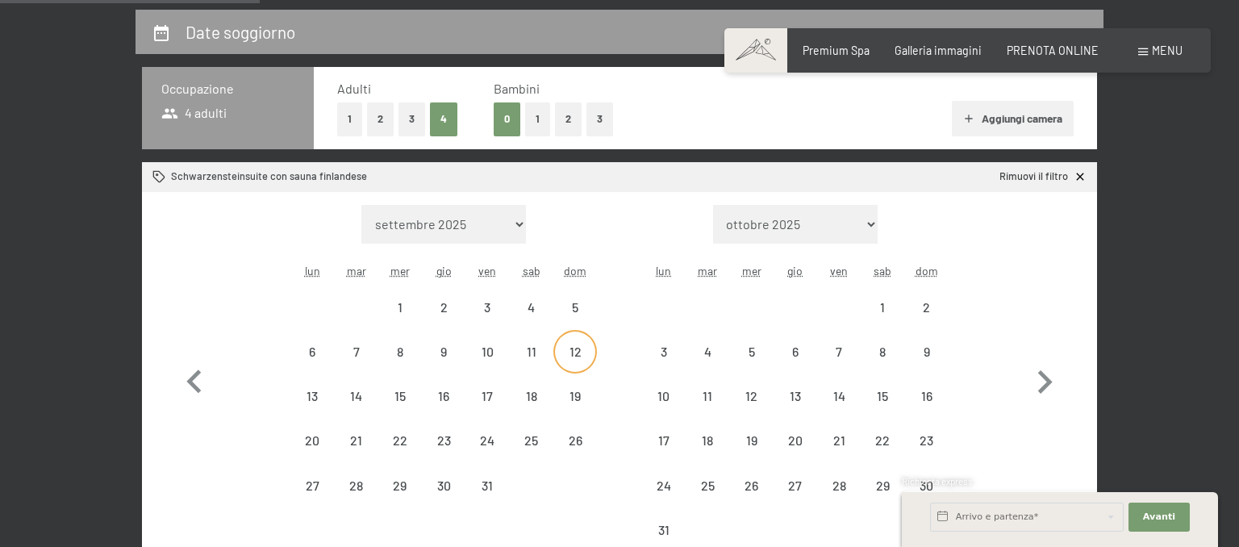
select select "2026-07-01"
select select "2026-08-01"
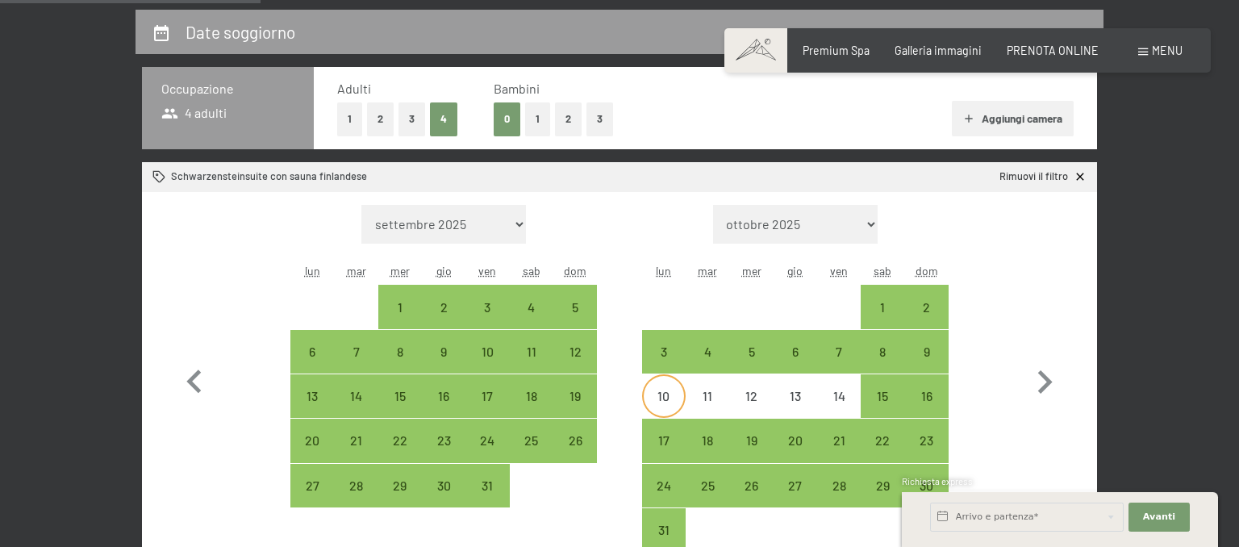
scroll to position [426, 0]
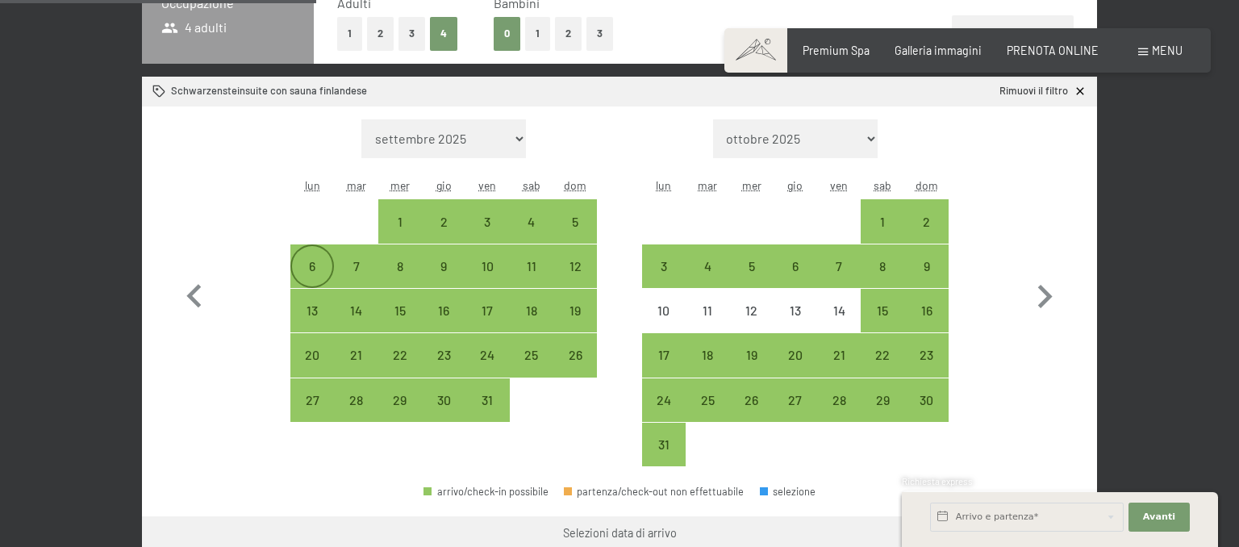
click at [306, 274] on div "6" at bounding box center [312, 280] width 40 height 40
select select "2026-07-01"
select select "2026-08-01"
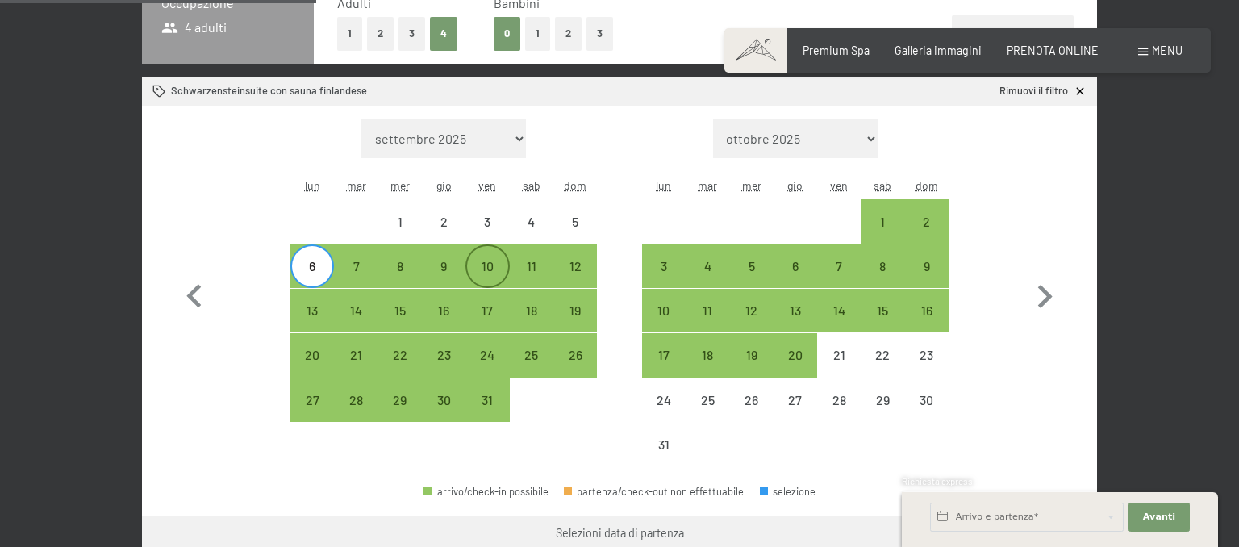
click at [482, 262] on div "10" at bounding box center [487, 280] width 40 height 40
select select "2026-07-01"
select select "2026-08-01"
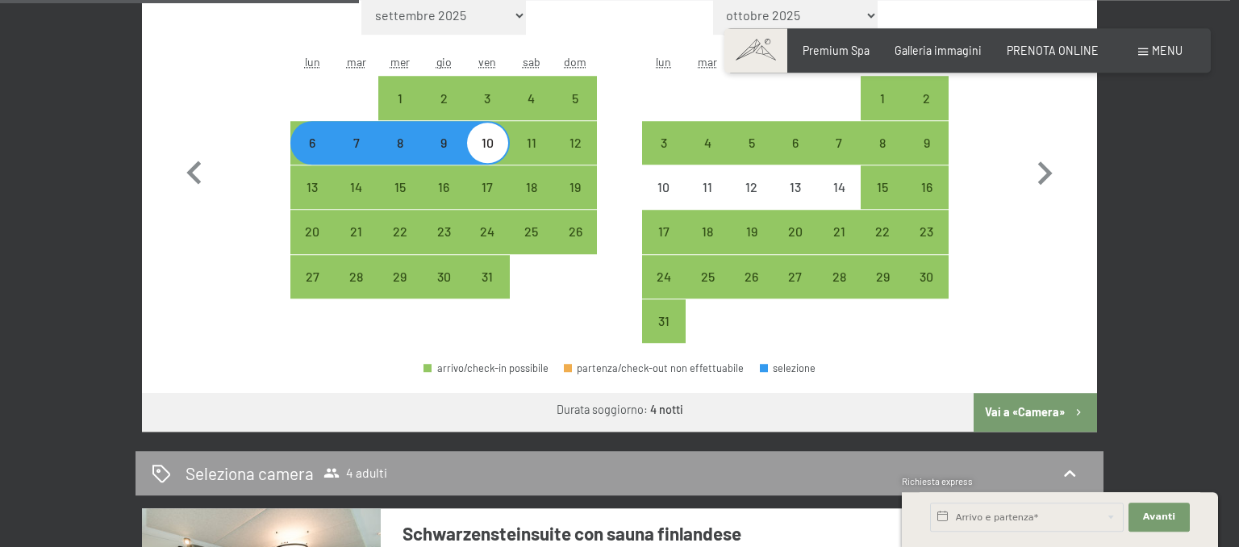
scroll to position [596, 0]
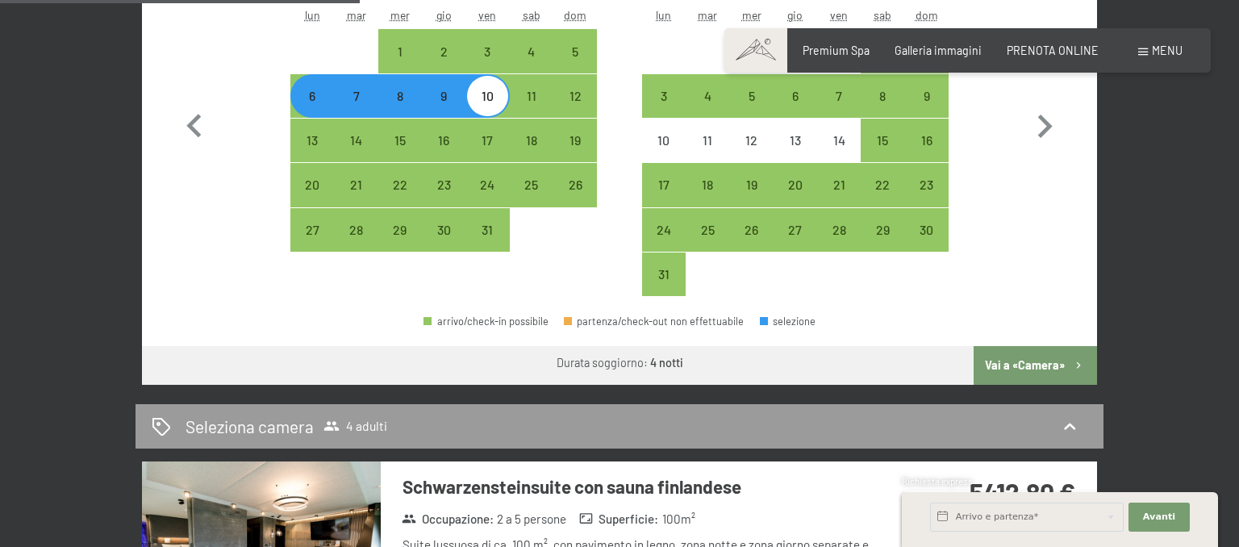
click at [999, 366] on button "Vai a «Camera»" at bounding box center [1035, 365] width 123 height 39
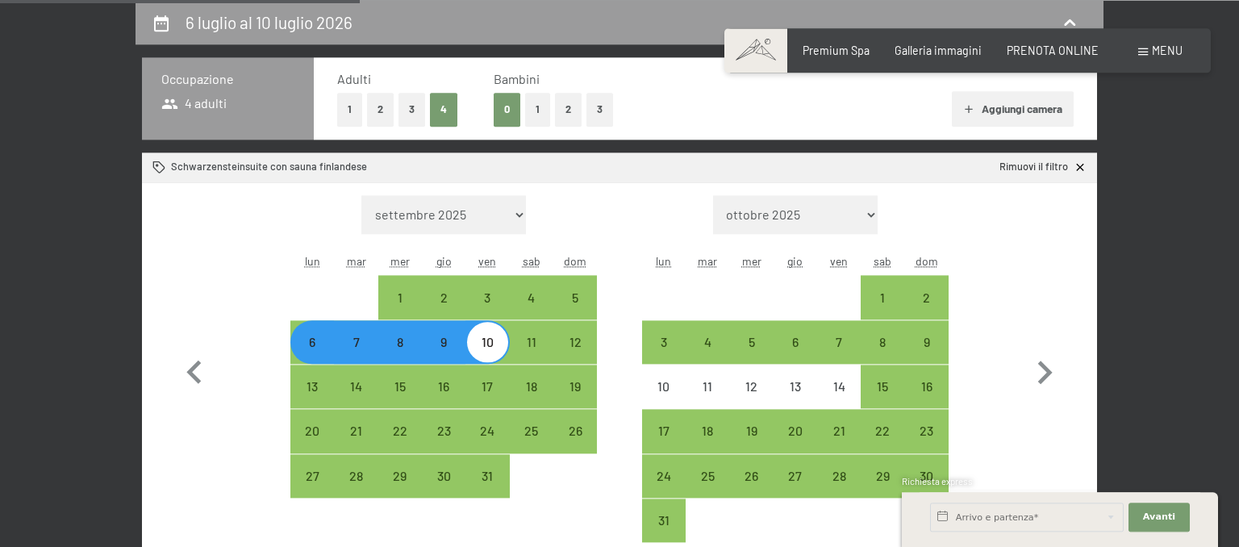
select select "2026-07-01"
select select "2026-08-01"
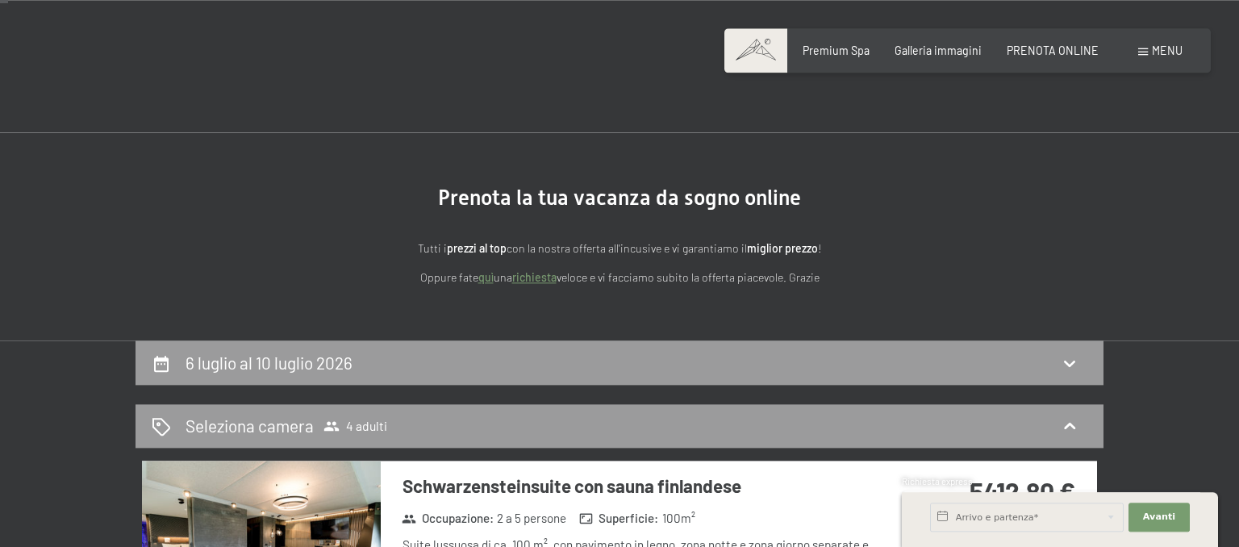
scroll to position [0, 0]
